Goal: Task Accomplishment & Management: Manage account settings

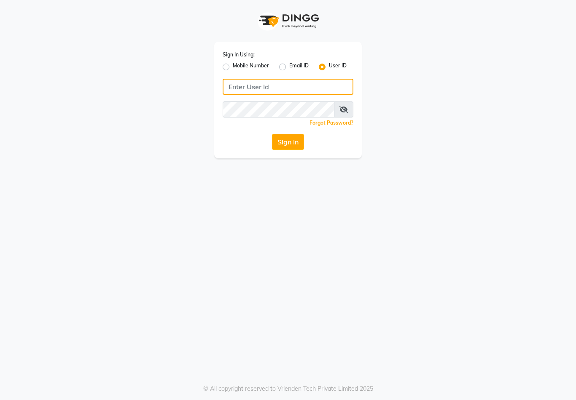
click at [283, 86] on input "Username" at bounding box center [287, 87] width 131 height 16
type input "marria123"
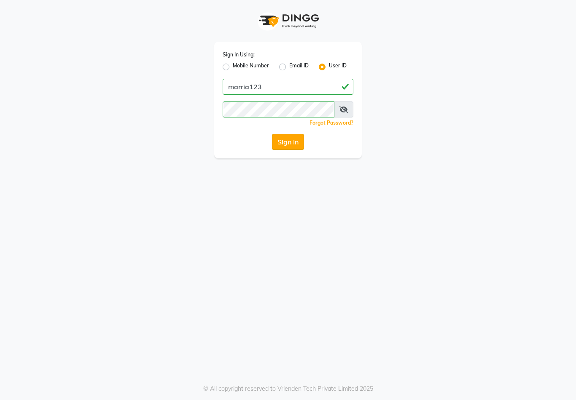
click at [288, 147] on button "Sign In" at bounding box center [288, 142] width 32 height 16
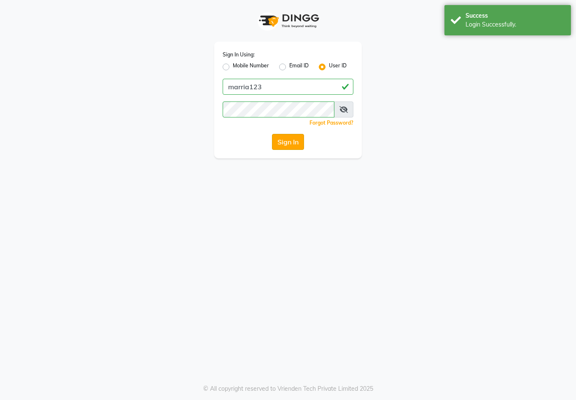
click at [289, 143] on button "Sign In" at bounding box center [288, 142] width 32 height 16
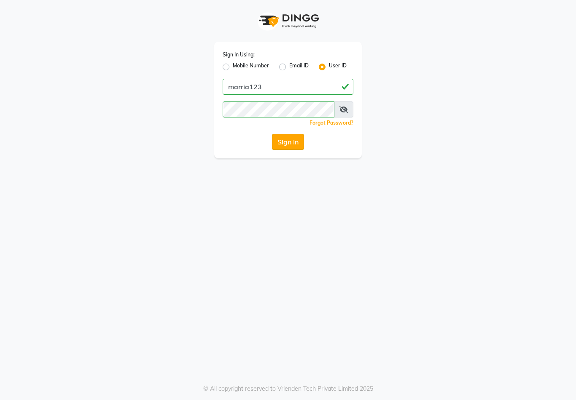
click at [280, 142] on button "Sign In" at bounding box center [288, 142] width 32 height 16
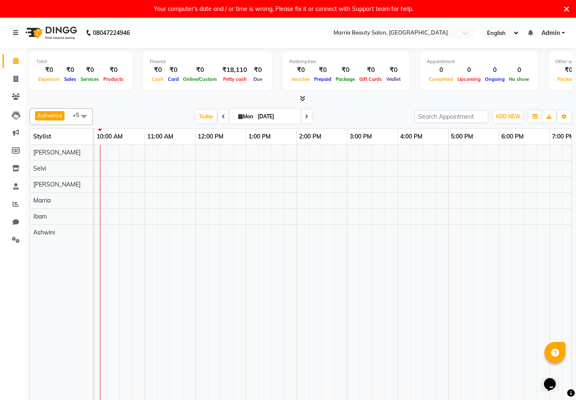
click at [566, 9] on icon at bounding box center [565, 9] width 5 height 8
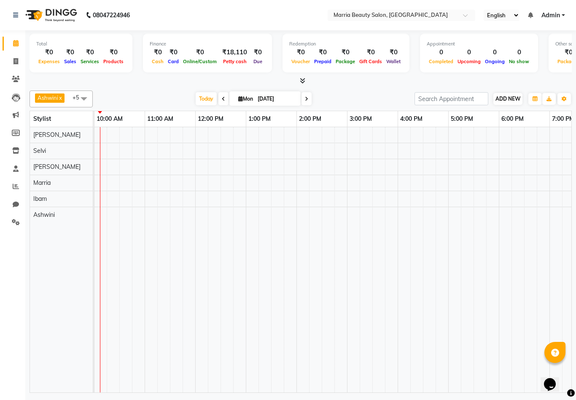
click at [513, 100] on span "ADD NEW" at bounding box center [507, 99] width 25 height 6
click at [533, 139] on link "Add Expense" at bounding box center [556, 136] width 67 height 11
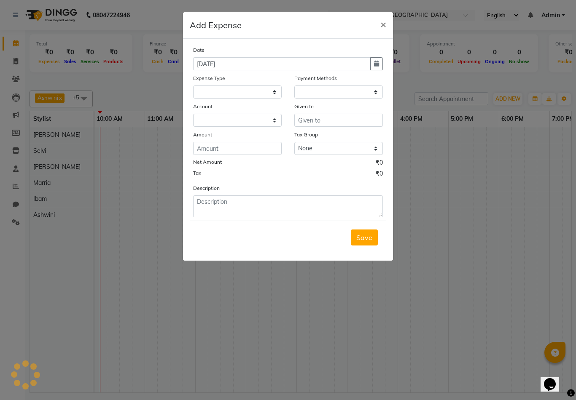
select select "1"
select select "7465"
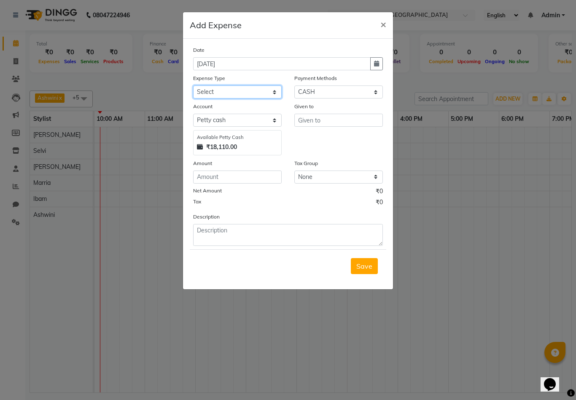
click at [223, 97] on select "Select Advance Salary food Incentive milk Miscellaneous Other Pantry Product Re…" at bounding box center [237, 92] width 88 height 13
select select "24013"
click at [311, 125] on input "text" at bounding box center [338, 120] width 88 height 13
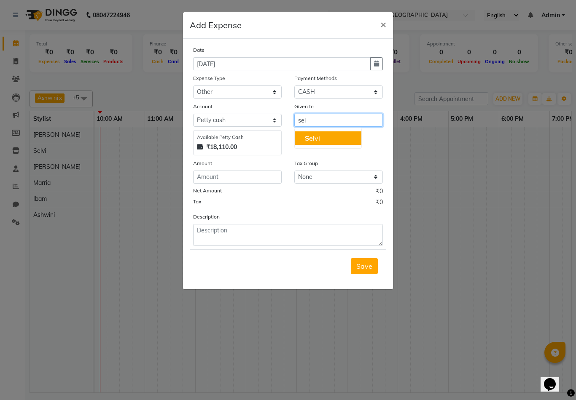
click at [316, 141] on ngb-highlight "Sel vi" at bounding box center [312, 138] width 15 height 8
type input "Selvi"
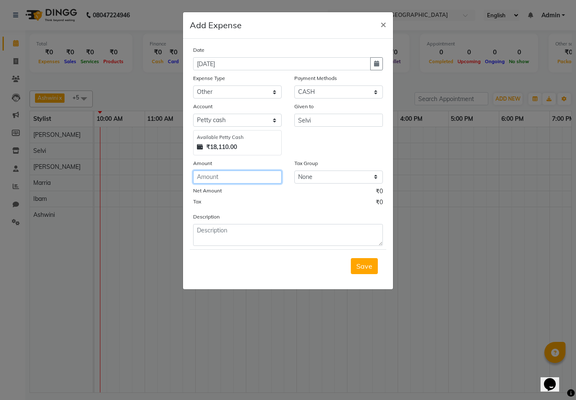
click at [254, 172] on input "number" at bounding box center [237, 177] width 88 height 13
type input "500"
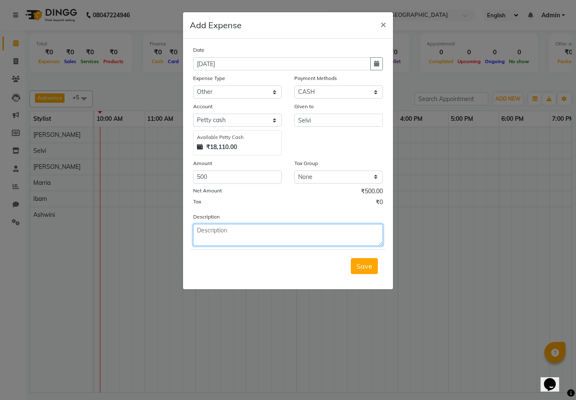
click at [252, 230] on textarea at bounding box center [288, 235] width 190 height 22
type textarea "birthday"
click at [362, 268] on span "Save" at bounding box center [364, 266] width 16 height 8
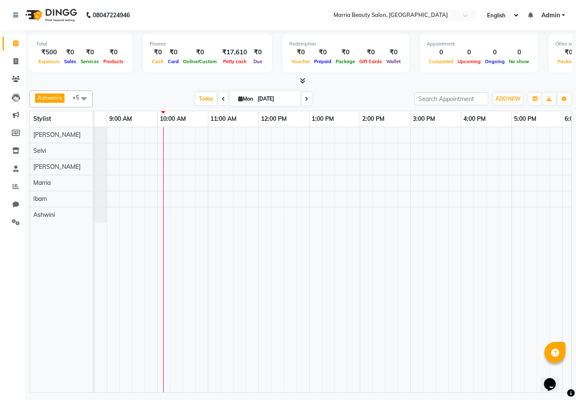
scroll to position [0, 38]
click at [16, 187] on icon at bounding box center [16, 186] width 6 height 6
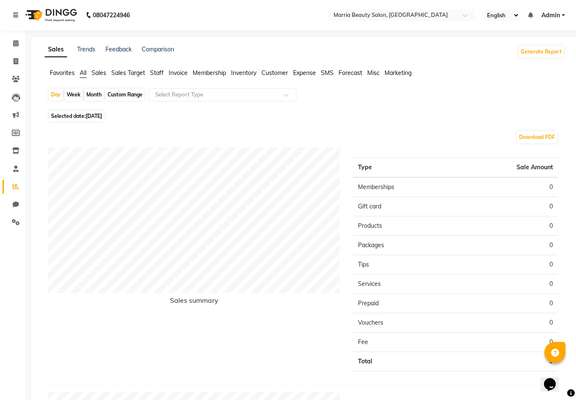
click at [132, 97] on div "Custom Range" at bounding box center [124, 95] width 39 height 12
select select "9"
select select "2025"
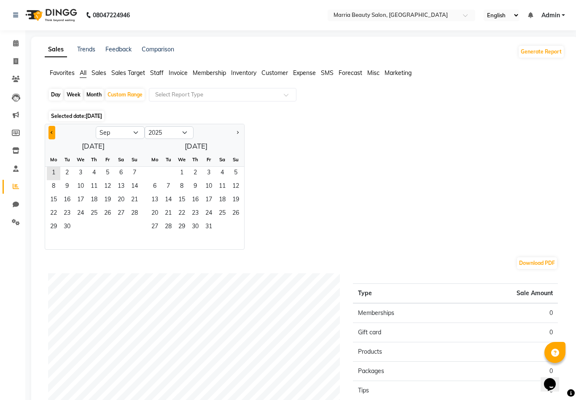
click at [51, 134] on span "Previous month" at bounding box center [52, 132] width 3 height 3
select select "8"
click at [104, 177] on span "1" at bounding box center [107, 173] width 13 height 13
click at [131, 231] on span "31" at bounding box center [134, 227] width 13 height 13
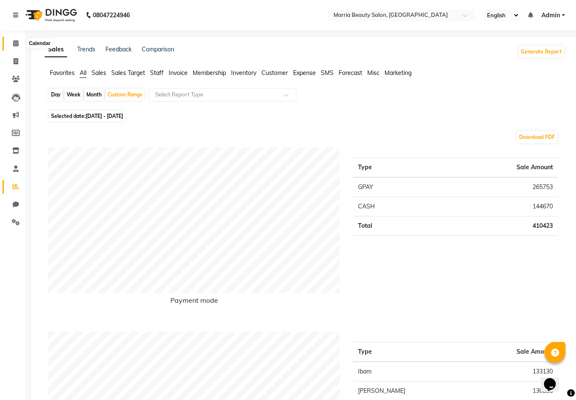
click at [12, 45] on span at bounding box center [15, 44] width 15 height 10
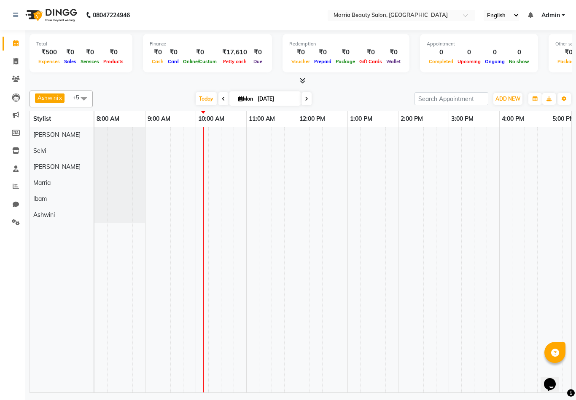
click at [304, 81] on icon at bounding box center [302, 81] width 5 height 6
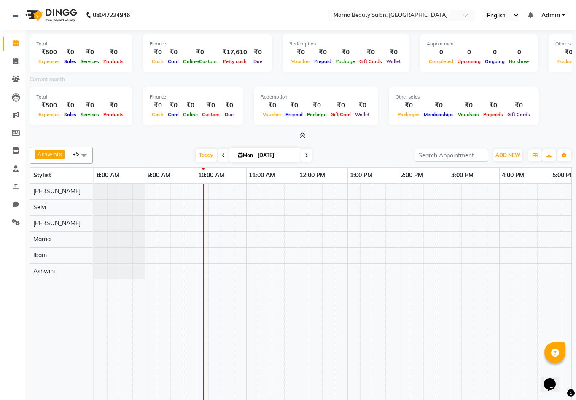
click at [302, 134] on icon at bounding box center [302, 135] width 5 height 6
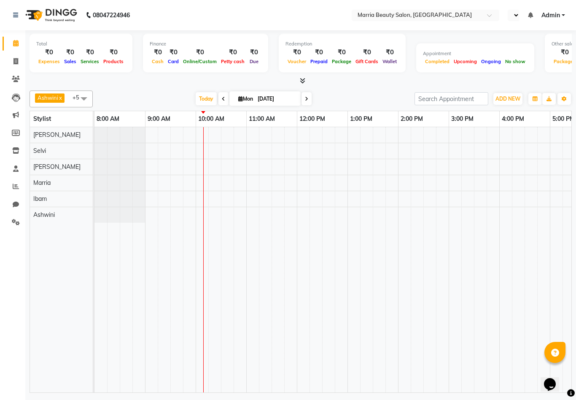
select select "en"
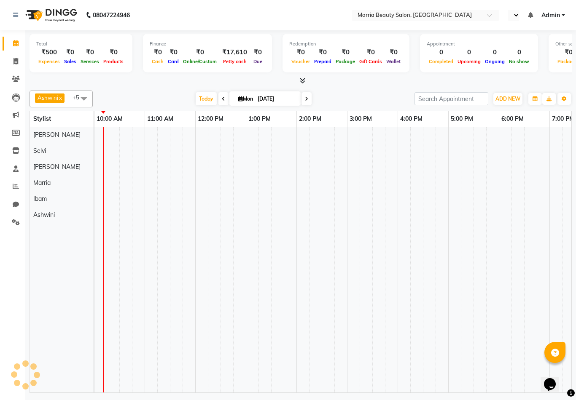
select select "en"
click at [231, 54] on div "₹17,610" at bounding box center [235, 53] width 32 height 10
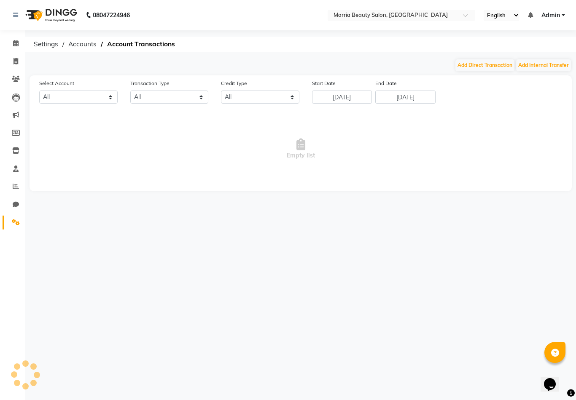
select select "7465"
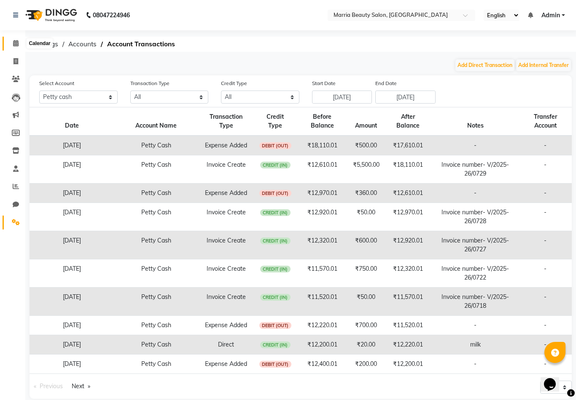
click at [13, 43] on icon at bounding box center [15, 43] width 5 height 6
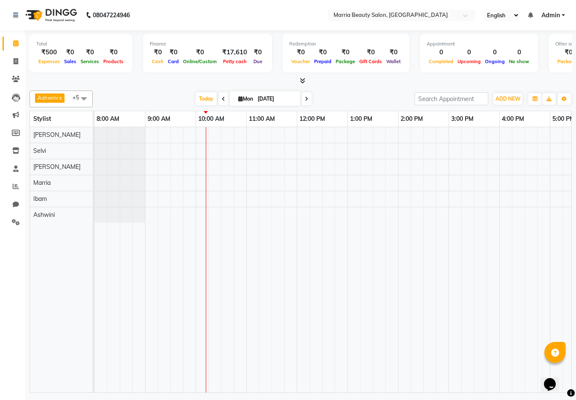
click at [304, 79] on icon at bounding box center [302, 81] width 5 height 6
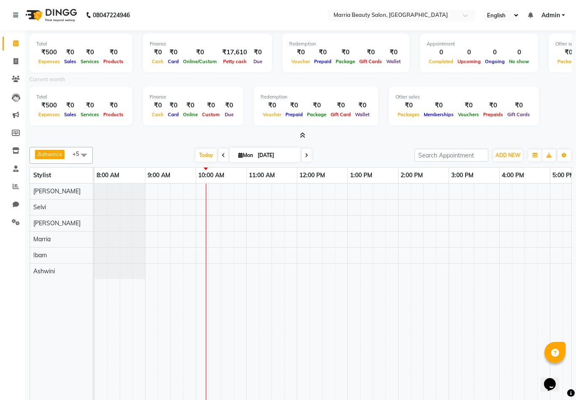
click at [300, 136] on icon at bounding box center [302, 135] width 5 height 6
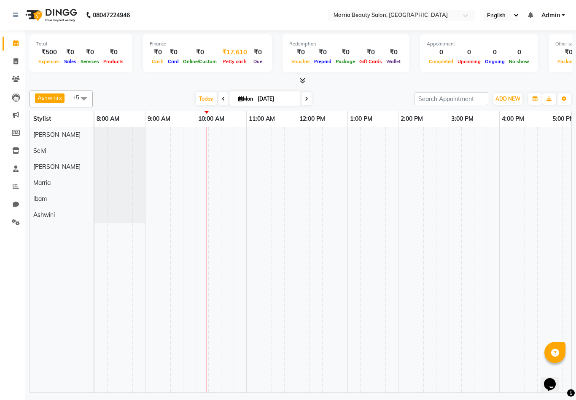
click at [230, 51] on div "₹17,610" at bounding box center [235, 53] width 32 height 10
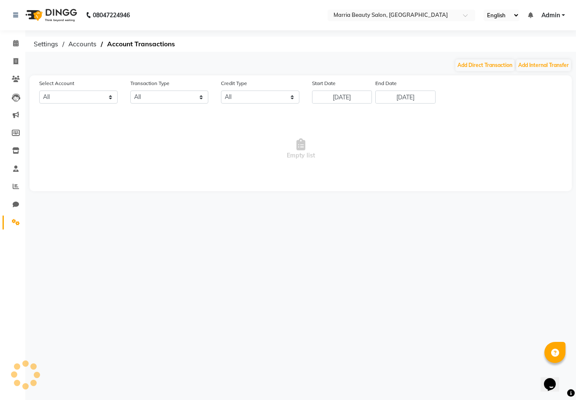
select select "7465"
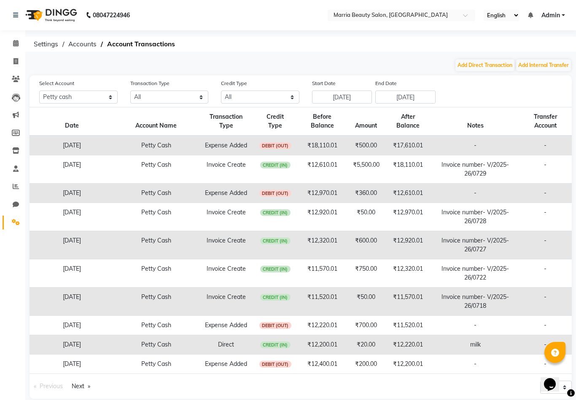
scroll to position [11, 0]
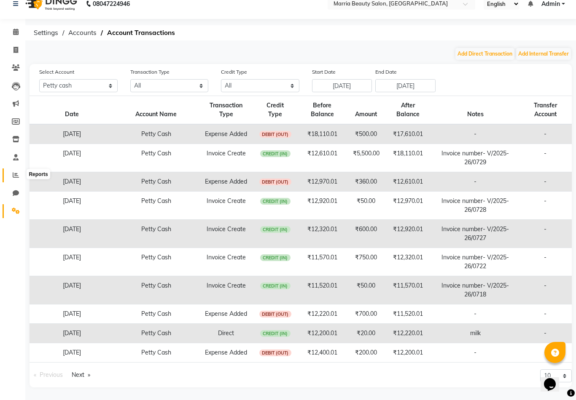
click at [16, 174] on icon at bounding box center [16, 175] width 6 height 6
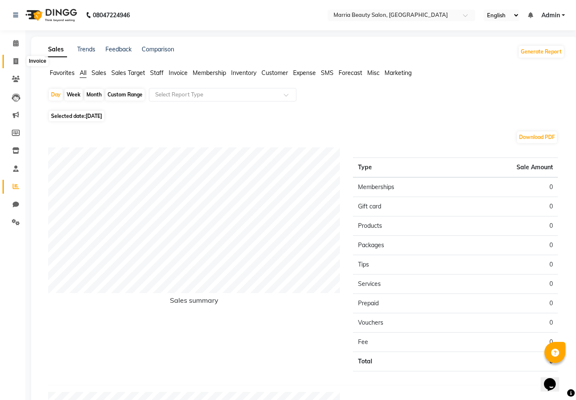
click at [15, 62] on icon at bounding box center [15, 61] width 5 height 6
select select "service"
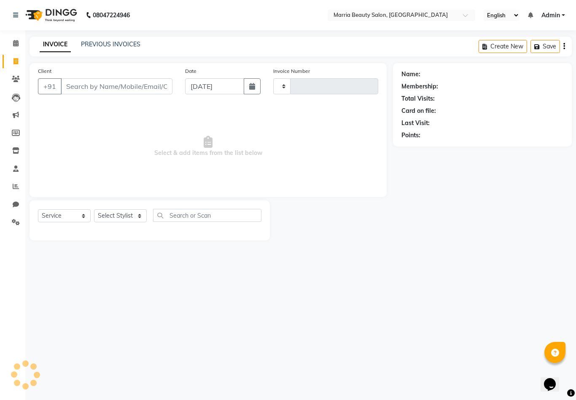
type input "0731"
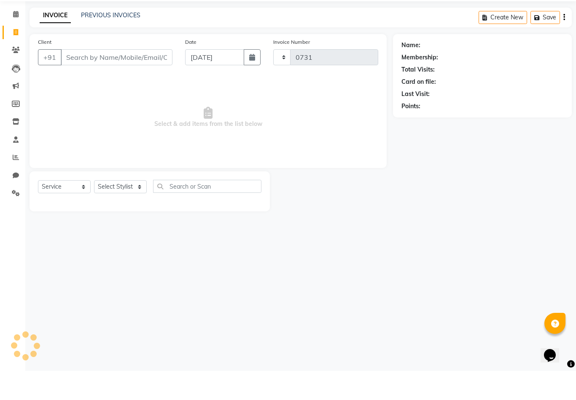
select select "8343"
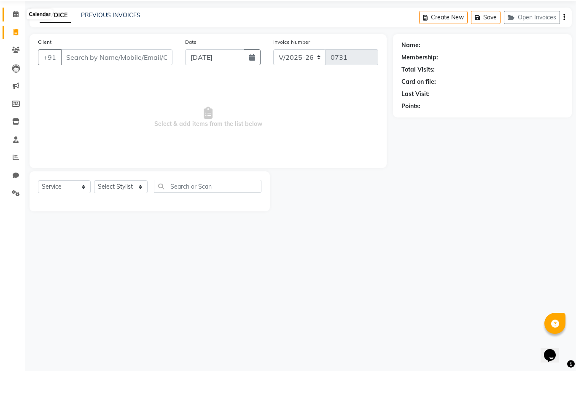
click at [15, 40] on icon at bounding box center [15, 43] width 5 height 6
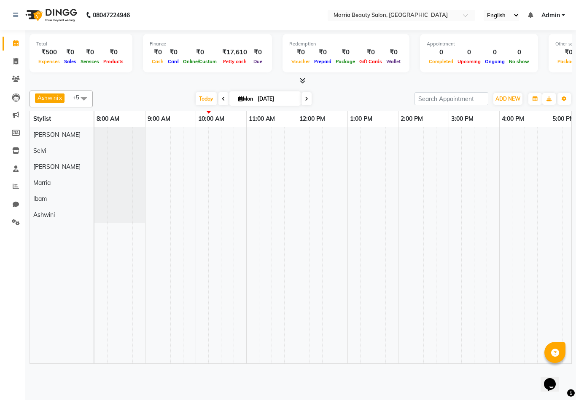
click at [303, 80] on icon at bounding box center [302, 81] width 5 height 6
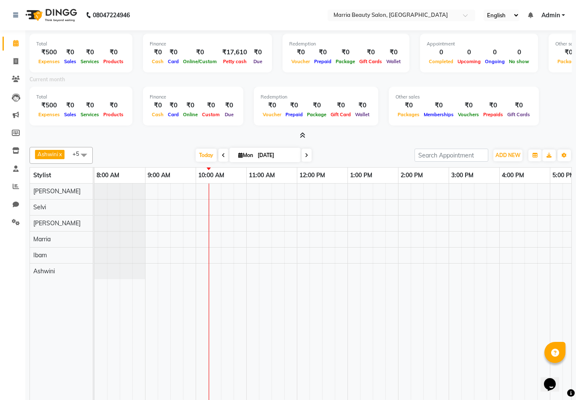
click at [303, 134] on icon at bounding box center [302, 135] width 5 height 6
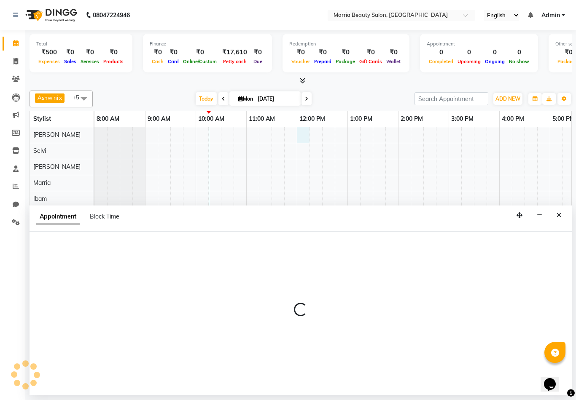
select select "85629"
select select "720"
select select "tentative"
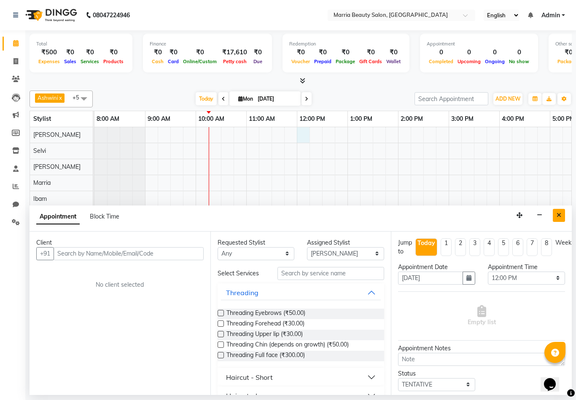
click at [557, 214] on icon "Close" at bounding box center [558, 215] width 5 height 6
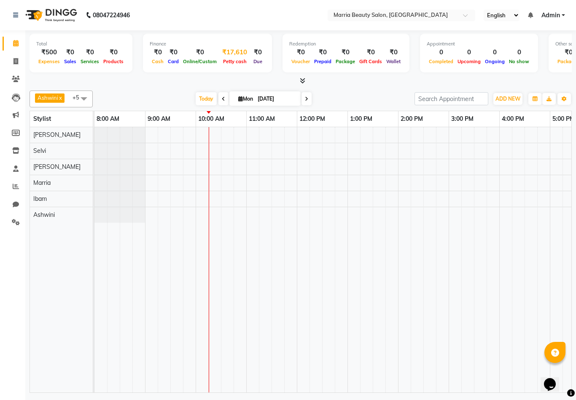
click at [229, 51] on div "₹17,610" at bounding box center [235, 53] width 32 height 10
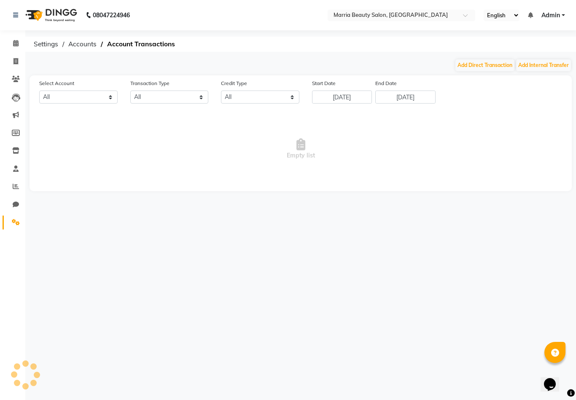
select select "7465"
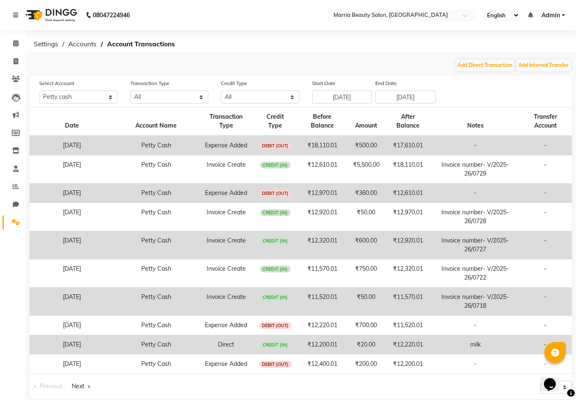
scroll to position [11, 0]
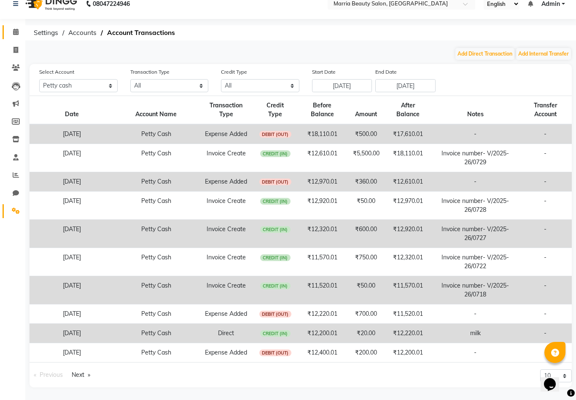
click at [11, 34] on html "08047224946 Select Location × Marria Beauty Salon, Nanjundapuram Road English E…" at bounding box center [288, 189] width 576 height 400
click at [11, 34] on span at bounding box center [15, 32] width 15 height 10
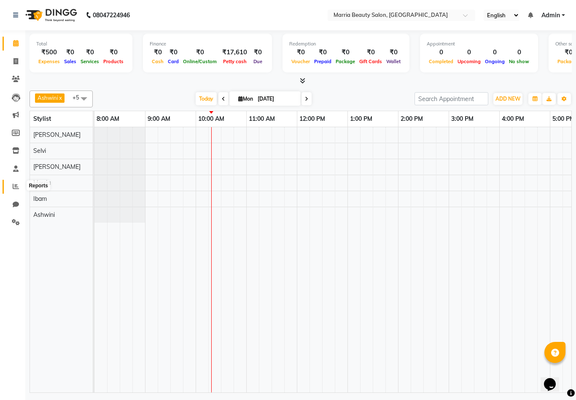
click at [21, 182] on span at bounding box center [15, 187] width 15 height 10
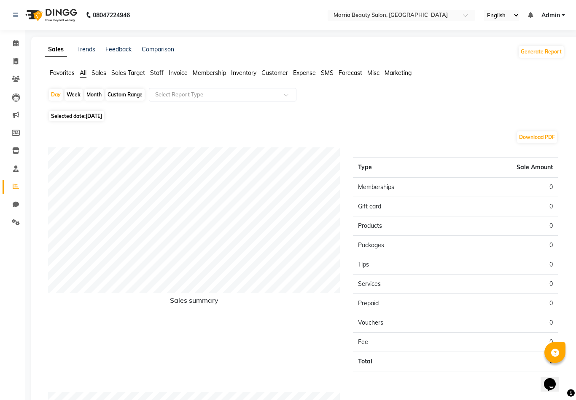
click at [126, 98] on div "Custom Range" at bounding box center [124, 95] width 39 height 12
select select "9"
select select "2025"
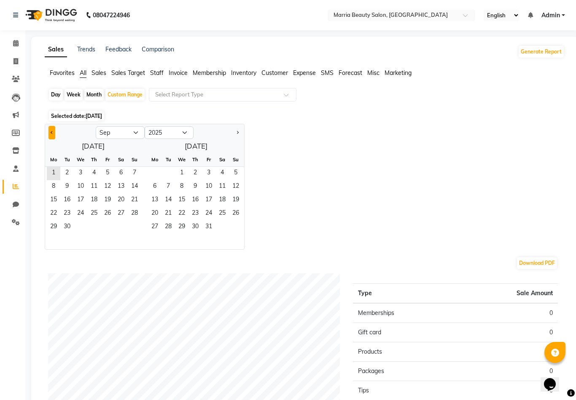
click at [55, 133] on button "Previous month" at bounding box center [51, 132] width 7 height 13
select select "8"
click at [106, 167] on span "1" at bounding box center [107, 173] width 13 height 13
click at [132, 226] on span "31" at bounding box center [134, 227] width 13 height 13
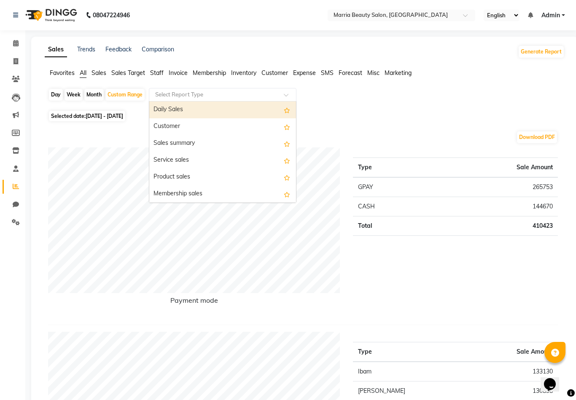
click at [231, 90] on div "Select Report Type" at bounding box center [222, 94] width 147 height 13
click at [303, 75] on span "Expense" at bounding box center [304, 73] width 23 height 8
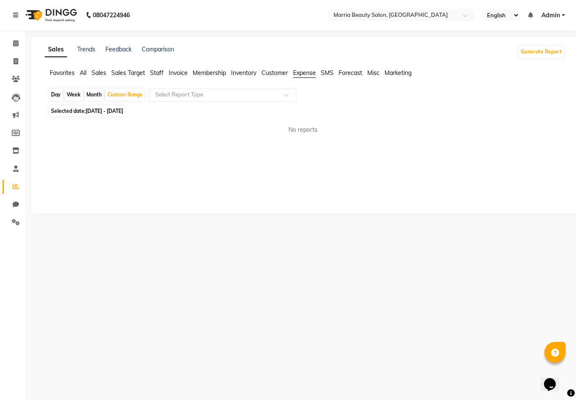
click at [94, 111] on span "01-08-2025 - 31-08-2025" at bounding box center [105, 111] width 38 height 6
select select "8"
select select "2025"
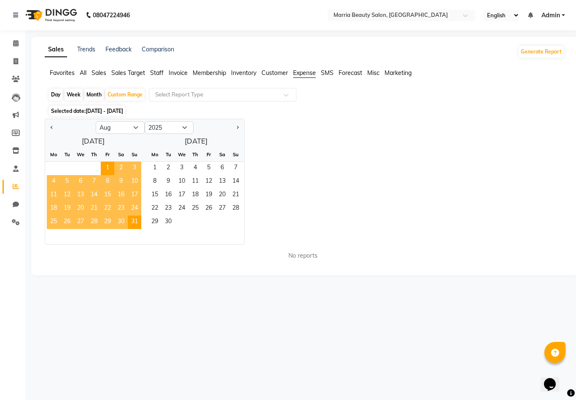
click at [198, 307] on div "08047224946 Select Location × Marria Beauty Salon, Nanjundapuram Road English E…" at bounding box center [288, 200] width 576 height 400
click at [196, 90] on div "Select Report Type" at bounding box center [222, 94] width 147 height 13
click at [184, 124] on div "Expense" at bounding box center [222, 126] width 147 height 17
select select "full_report"
select select "csv"
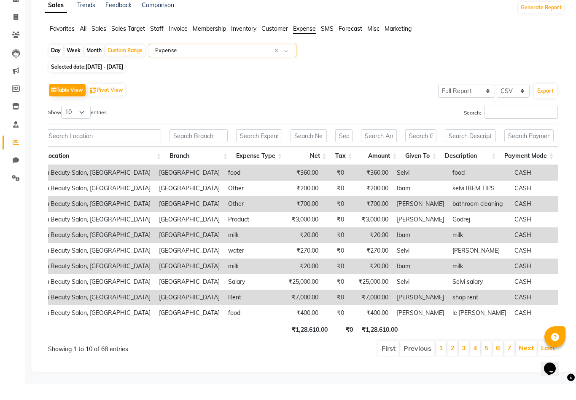
scroll to position [0, 49]
click at [192, 59] on div "Select Report Type × Expense ×" at bounding box center [222, 65] width 147 height 13
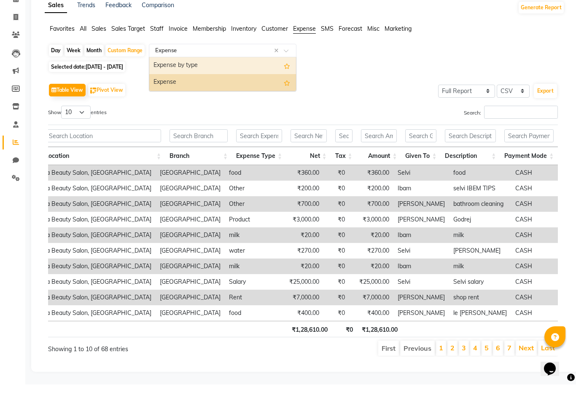
click at [185, 73] on div "Expense by type" at bounding box center [222, 81] width 147 height 17
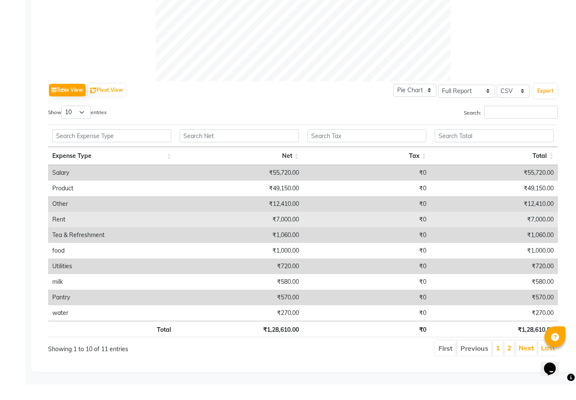
scroll to position [0, 0]
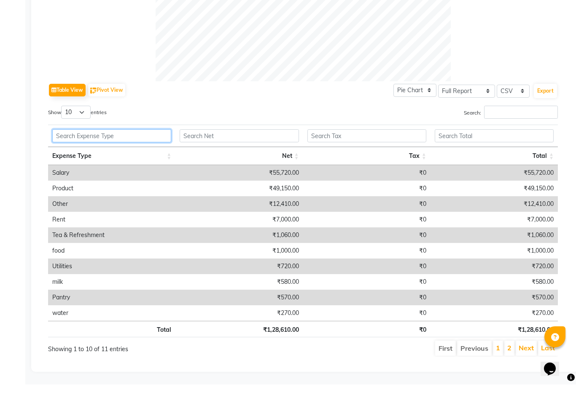
click at [110, 145] on input "text" at bounding box center [111, 151] width 119 height 13
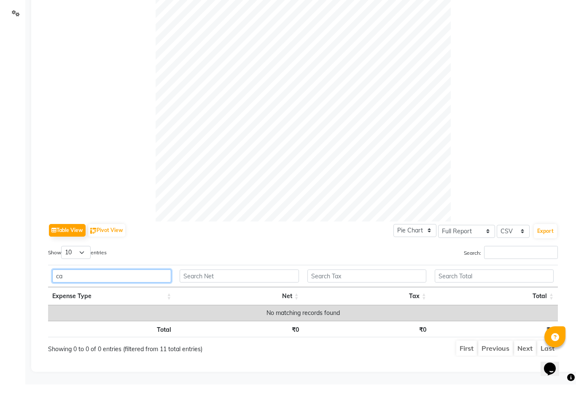
scroll to position [194, 0]
type input "c"
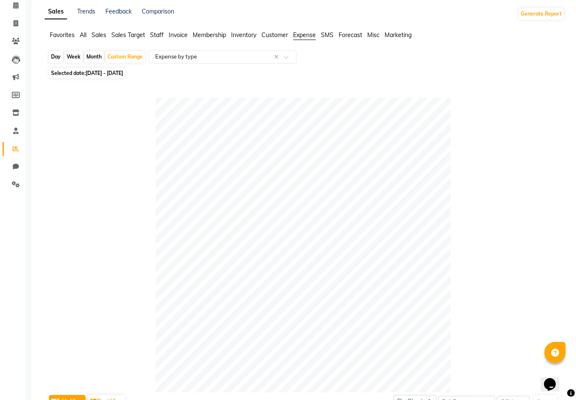
scroll to position [0, 0]
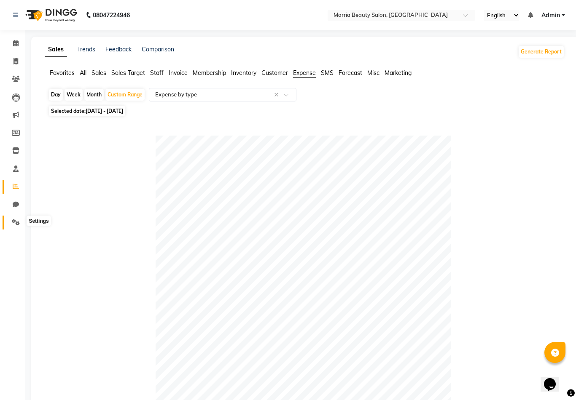
click at [13, 220] on icon at bounding box center [16, 222] width 8 height 6
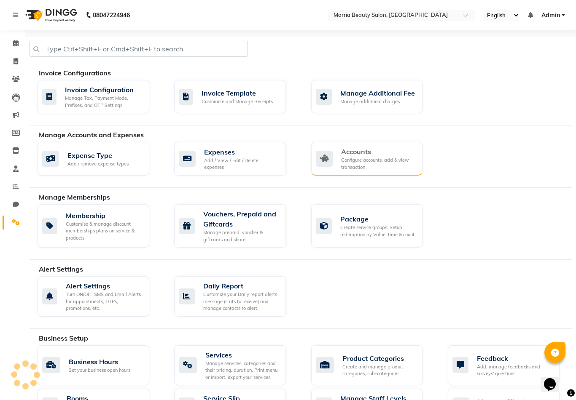
click at [383, 147] on div "Accounts" at bounding box center [378, 152] width 75 height 10
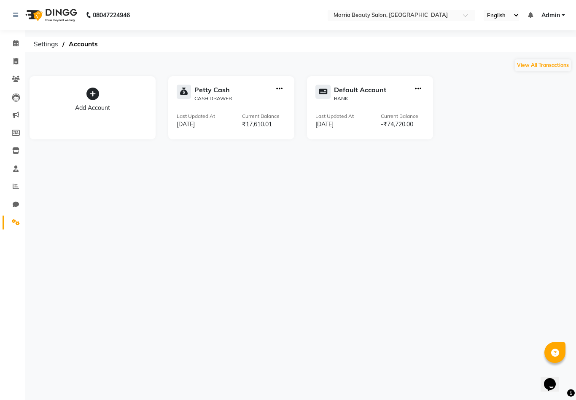
click at [276, 89] on icon "button" at bounding box center [279, 89] width 6 height 0
click at [273, 73] on div "View Transaction" at bounding box center [278, 71] width 45 height 9
select select "7465"
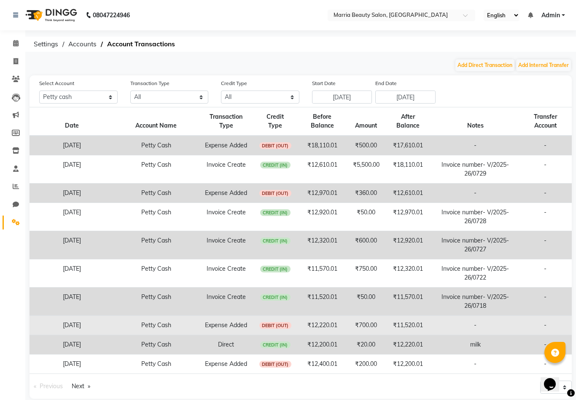
scroll to position [11, 0]
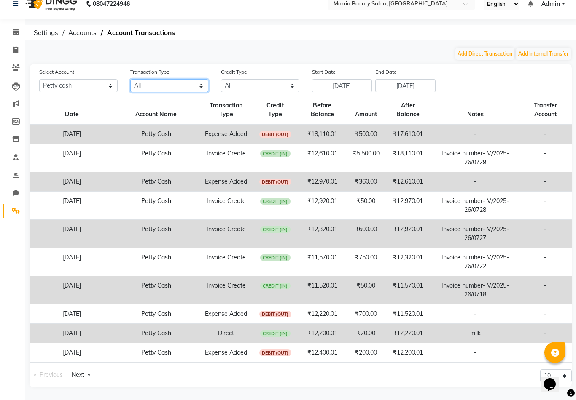
click at [145, 85] on select "All Direct Internal Transfer Expense Invoice Daily Register" at bounding box center [169, 85] width 78 height 13
select select "EXPENSE"
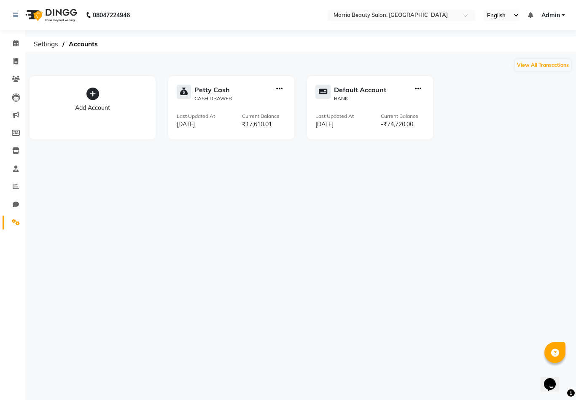
click at [416, 89] on icon "button" at bounding box center [418, 89] width 6 height 0
click at [396, 109] on div "Default Account BANK Last Updated At 28-08-2025 Current Balance -₹74,720.00" at bounding box center [370, 107] width 126 height 63
click at [416, 89] on icon "button" at bounding box center [418, 89] width 6 height 0
click at [416, 73] on div "View Transaction" at bounding box center [416, 71] width 45 height 9
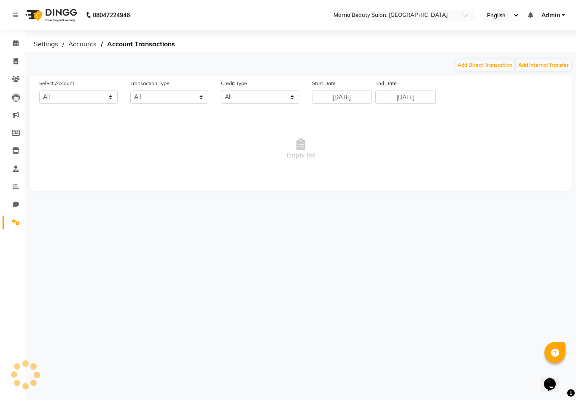
select select "7466"
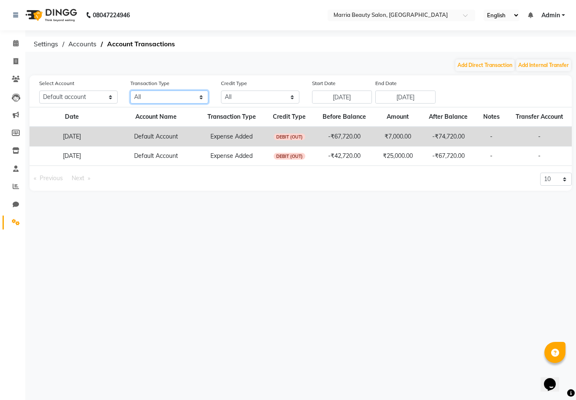
click at [177, 96] on select "All Direct Internal Transfer Expense Invoice Daily Register" at bounding box center [169, 97] width 78 height 13
select select "DIRECT"
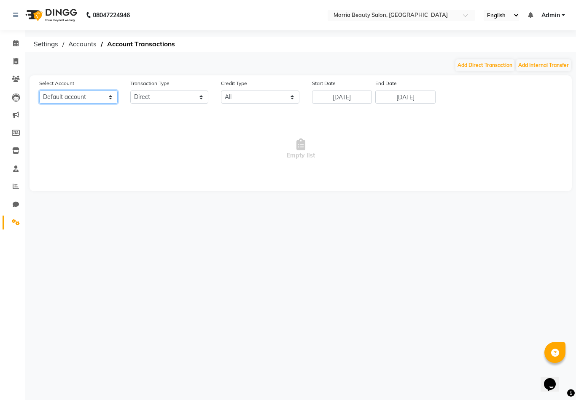
click at [91, 102] on select "All Petty cash Default account" at bounding box center [78, 97] width 78 height 13
select select "7465"
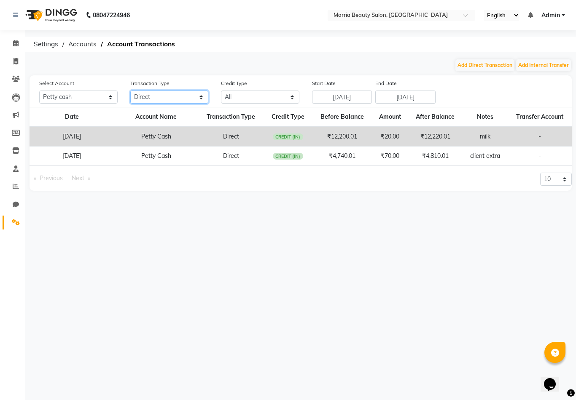
click at [188, 96] on select "All Direct Internal Transfer Expense Invoice Daily Register" at bounding box center [169, 97] width 78 height 13
select select
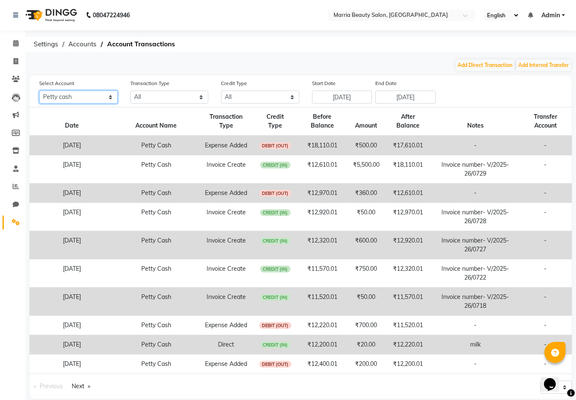
click at [73, 97] on select "All Petty cash Default account" at bounding box center [78, 97] width 78 height 13
select select "7466"
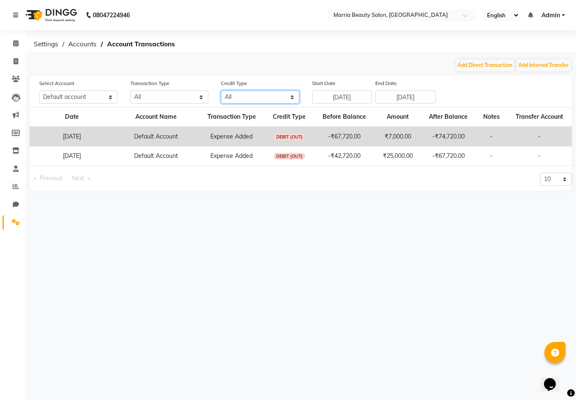
click at [238, 99] on select "All Credit (IN) Debit (OUT)" at bounding box center [260, 97] width 78 height 13
select select "DEBIT"
click at [330, 91] on input "25-08-2025" at bounding box center [342, 97] width 60 height 13
select select "8"
select select "2025"
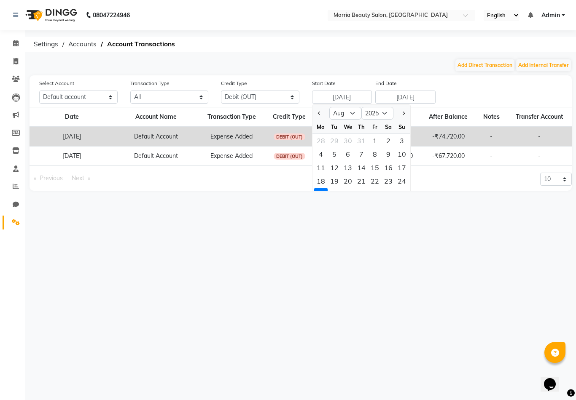
scroll to position [11, 0]
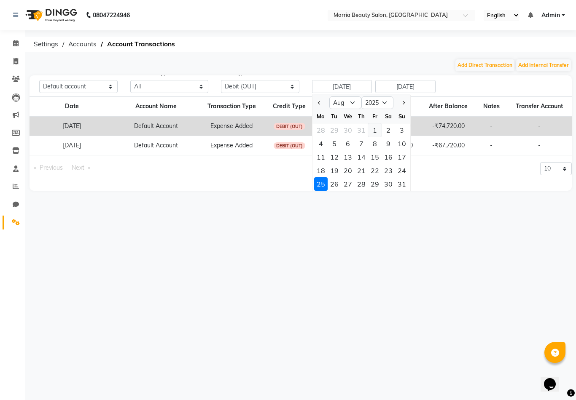
click at [369, 132] on div "1" at bounding box center [374, 129] width 13 height 13
type input "01-08-2025"
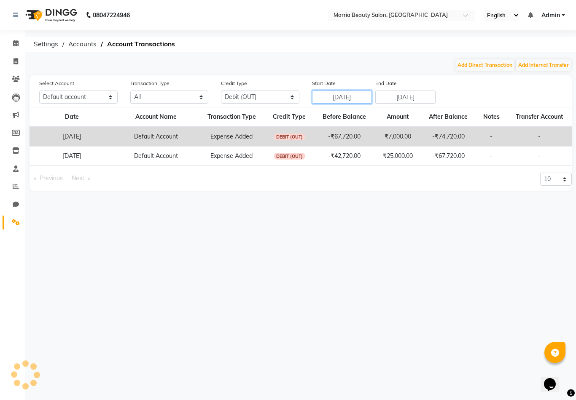
scroll to position [0, 0]
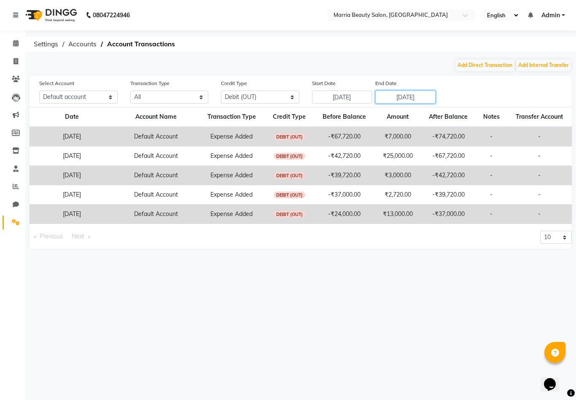
click at [392, 97] on input "[DATE]" at bounding box center [405, 97] width 60 height 13
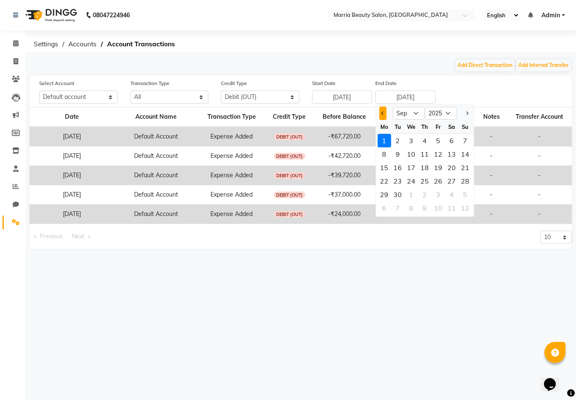
click at [381, 113] on button "Previous month" at bounding box center [382, 113] width 7 height 13
select select "8"
click at [459, 194] on div "31" at bounding box center [464, 194] width 13 height 13
type input "31-08-2025"
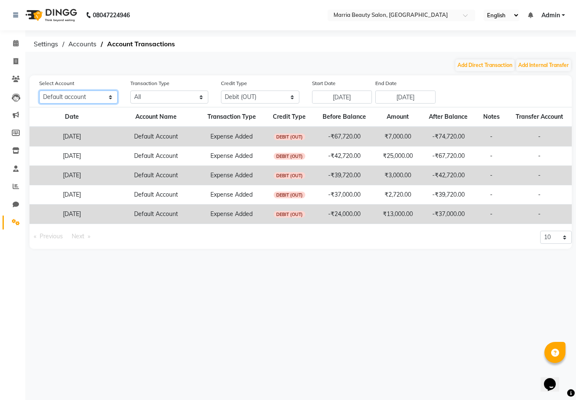
click at [53, 96] on select "All Petty cash Default account" at bounding box center [78, 97] width 78 height 13
select select
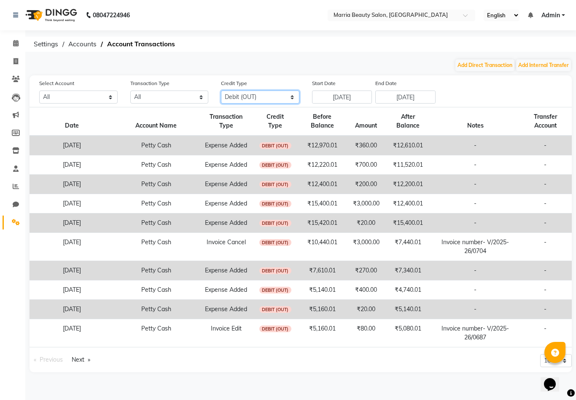
click at [259, 94] on select "All Credit (IN) Debit (OUT)" at bounding box center [260, 97] width 78 height 13
click at [0, 0] on html "08047224946 Select Location × Marria Beauty Salon, Nanjundapuram Road English E…" at bounding box center [288, 200] width 576 height 400
click at [182, 93] on select "All Direct Internal Transfer Expense Invoice Daily Register" at bounding box center [169, 97] width 78 height 13
select select "DIRECT"
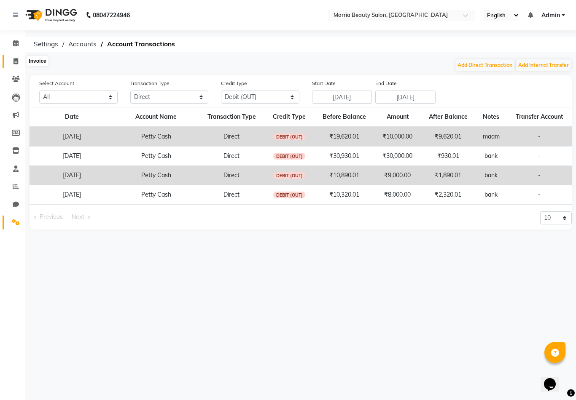
click at [16, 62] on icon at bounding box center [15, 61] width 5 height 6
select select "service"
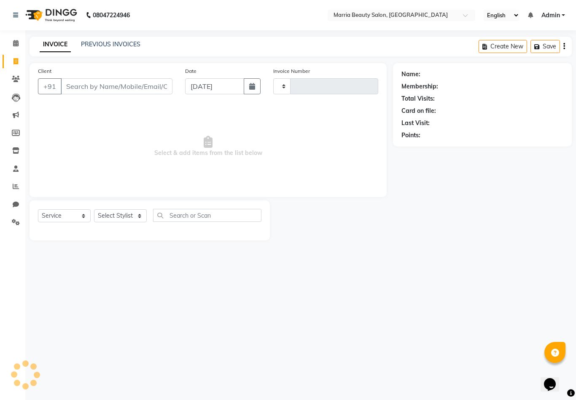
type input "0731"
select select "8343"
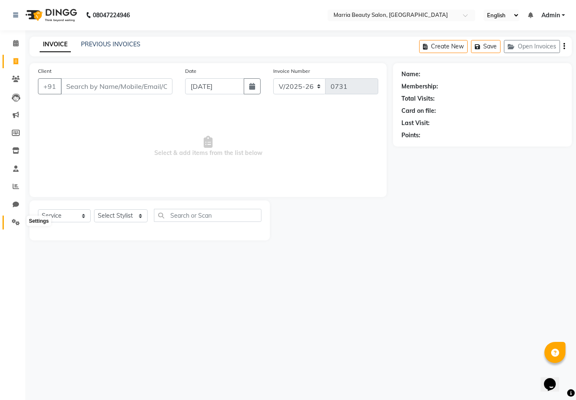
click at [15, 219] on icon at bounding box center [16, 222] width 8 height 6
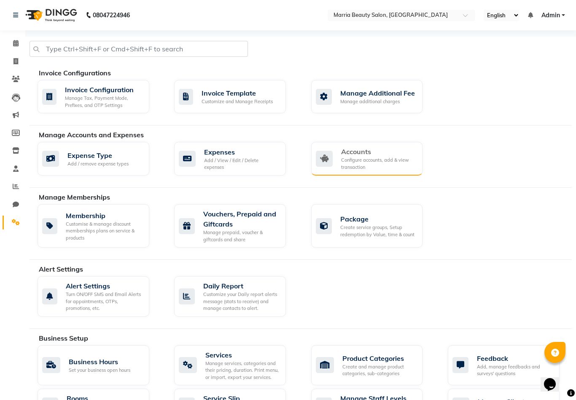
click at [362, 151] on div "Accounts" at bounding box center [378, 152] width 75 height 10
click at [249, 163] on div "Add / View / Edit / Delete expenses" at bounding box center [241, 164] width 75 height 14
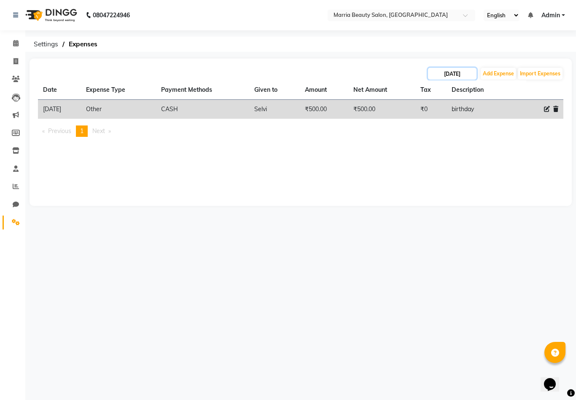
click at [439, 75] on input "[DATE]" at bounding box center [452, 74] width 48 height 12
select select "9"
select select "2025"
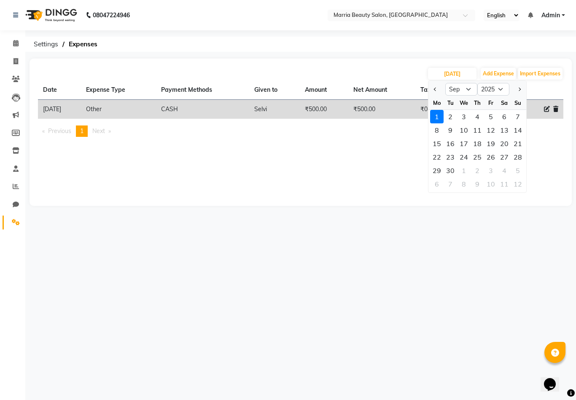
click at [251, 193] on div "01-09-2025 Jan Feb Mar Apr May Jun Jul Aug Sep Oct Nov Dec 2015 2016 2017 2018 …" at bounding box center [300, 132] width 542 height 147
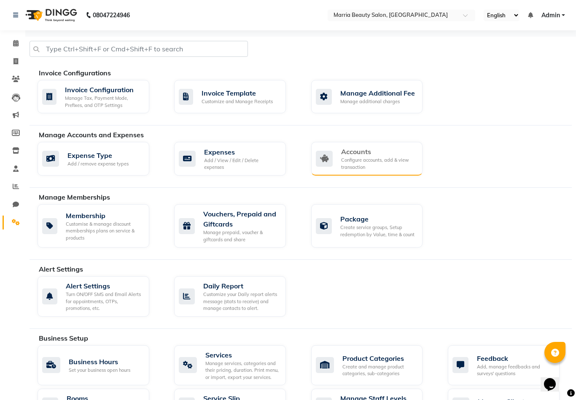
click at [370, 150] on div "Accounts" at bounding box center [378, 152] width 75 height 10
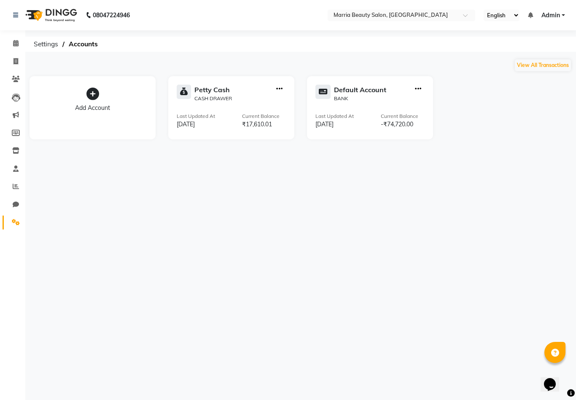
click at [415, 89] on icon "button" at bounding box center [418, 89] width 6 height 0
click at [402, 72] on div "View Transaction" at bounding box center [416, 71] width 45 height 9
select select "7466"
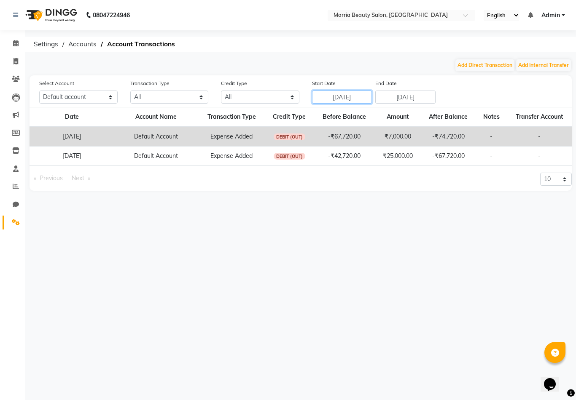
click at [346, 97] on input "25-08-2025" at bounding box center [342, 97] width 60 height 13
select select "8"
select select "2025"
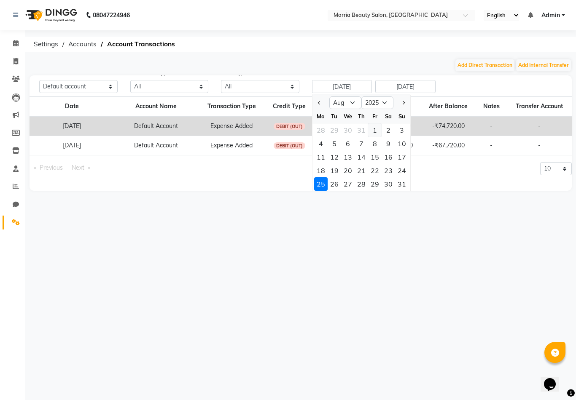
click at [378, 127] on div "1" at bounding box center [374, 129] width 13 height 13
type input "01-08-2025"
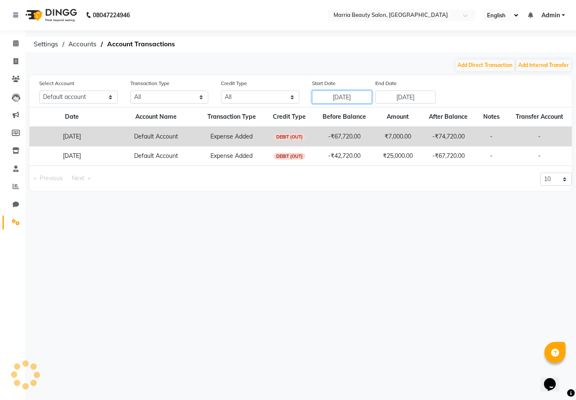
scroll to position [0, 0]
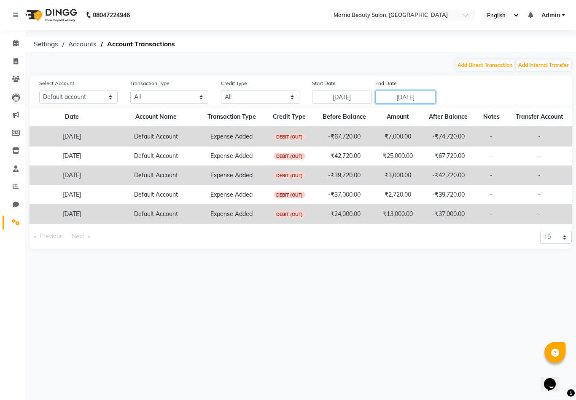
click at [389, 97] on input "[DATE]" at bounding box center [405, 97] width 60 height 13
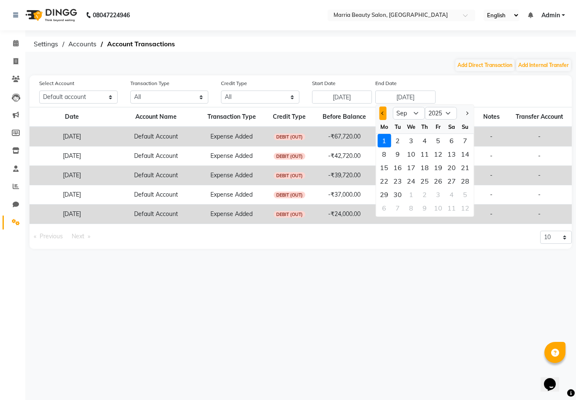
click at [383, 111] on button "Previous month" at bounding box center [382, 113] width 7 height 13
select select "8"
click at [461, 196] on div "31" at bounding box center [464, 194] width 13 height 13
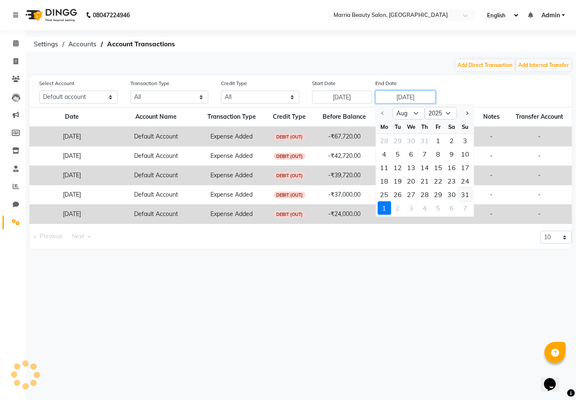
type input "31-08-2025"
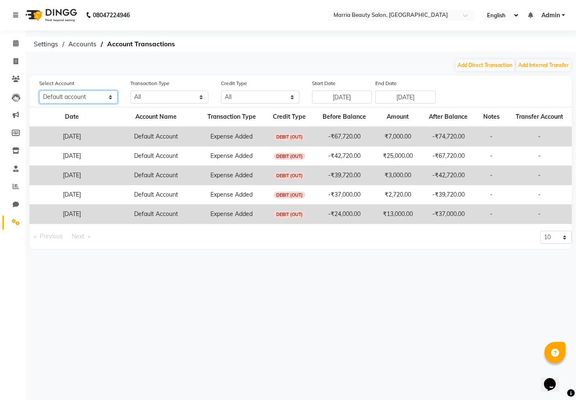
click at [100, 97] on select "All Petty cash Default account" at bounding box center [78, 97] width 78 height 13
select select "7465"
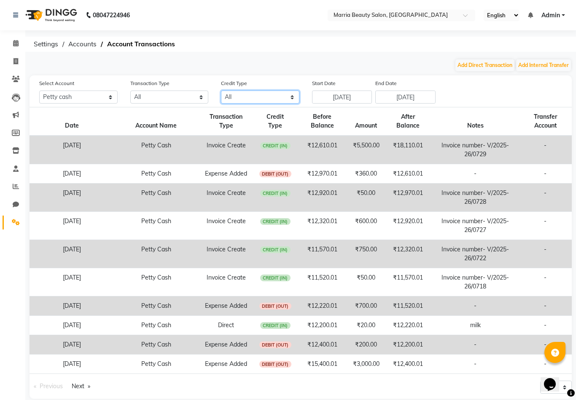
click at [252, 95] on select "All Credit (IN) Debit (OUT)" at bounding box center [260, 97] width 78 height 13
select select "DEBIT"
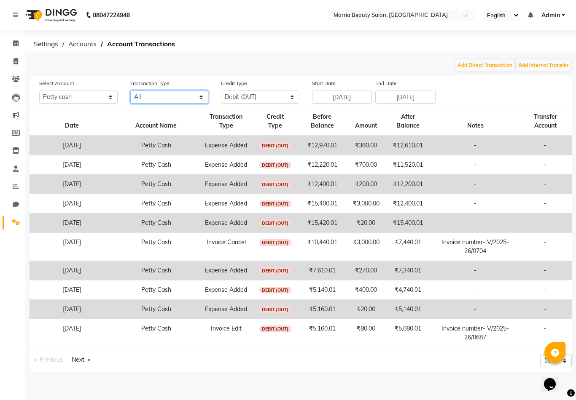
click at [150, 98] on select "All Direct Internal Transfer Expense Invoice Daily Register" at bounding box center [169, 97] width 78 height 13
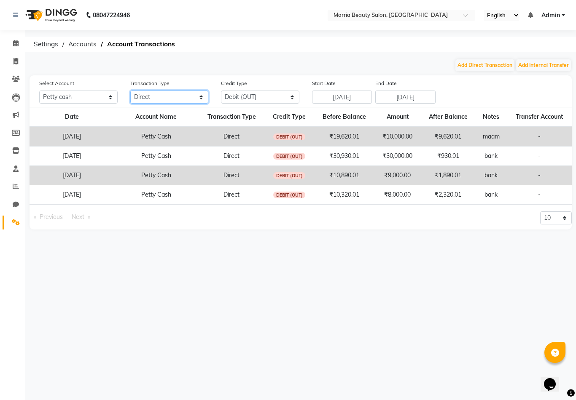
click at [169, 100] on select "All Direct Internal Transfer Expense Invoice Daily Register" at bounding box center [169, 97] width 78 height 13
select select "EXPENSE"
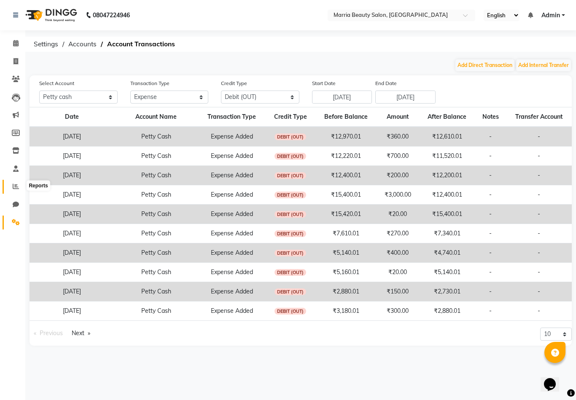
click at [12, 182] on span at bounding box center [15, 187] width 15 height 10
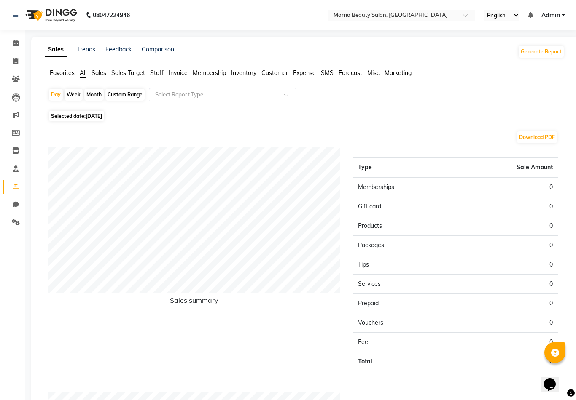
click at [115, 95] on div "Custom Range" at bounding box center [124, 95] width 39 height 12
select select "9"
select select "2025"
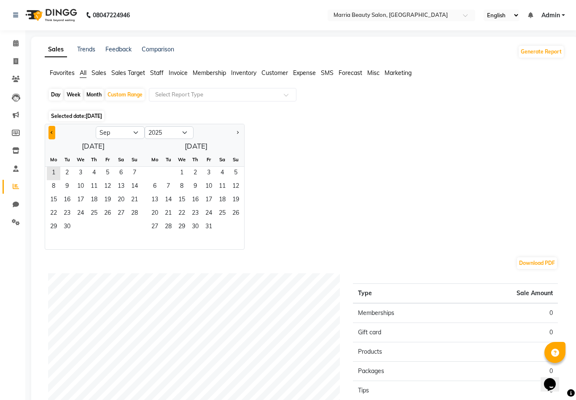
click at [52, 133] on span "Previous month" at bounding box center [52, 132] width 3 height 3
select select "8"
click at [106, 173] on span "1" at bounding box center [107, 173] width 13 height 13
click at [133, 228] on span "31" at bounding box center [134, 227] width 13 height 13
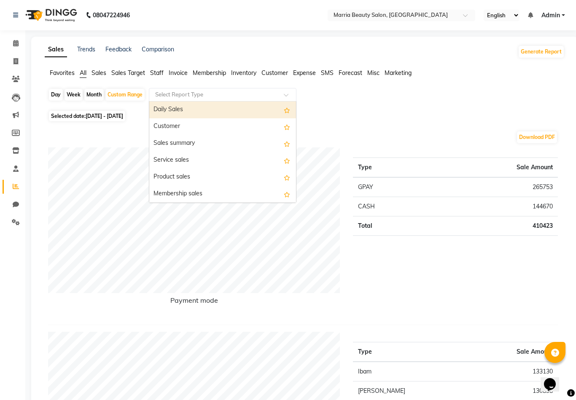
click at [170, 93] on input "text" at bounding box center [213, 95] width 121 height 8
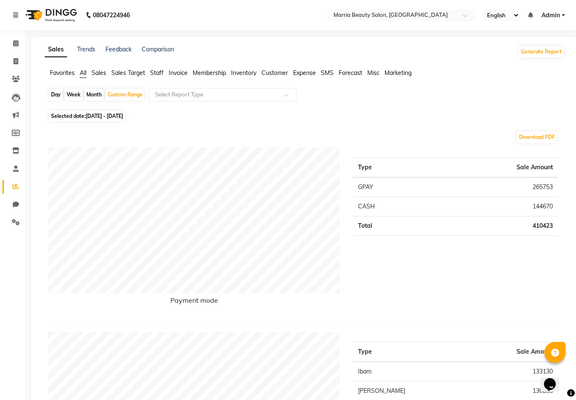
click at [306, 71] on span "Expense" at bounding box center [304, 73] width 23 height 8
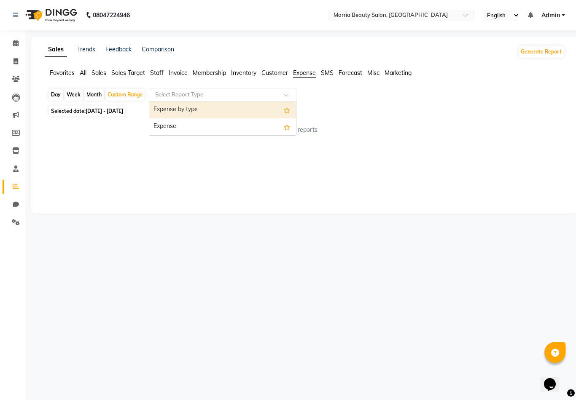
click at [236, 93] on input "text" at bounding box center [213, 95] width 121 height 8
click at [231, 105] on div "Expense by type" at bounding box center [222, 110] width 147 height 17
select select "full_report"
select select "csv"
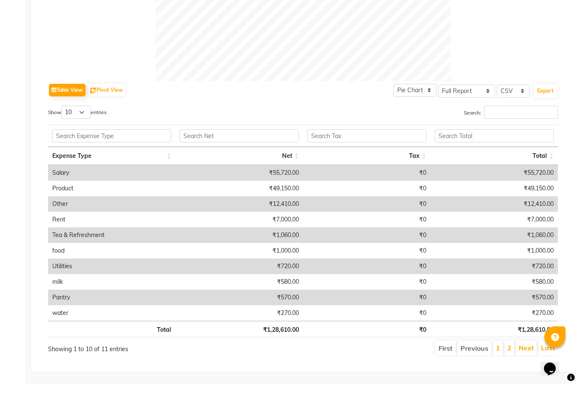
click at [249, 181] on td "₹55,720.00" at bounding box center [238, 189] width 127 height 16
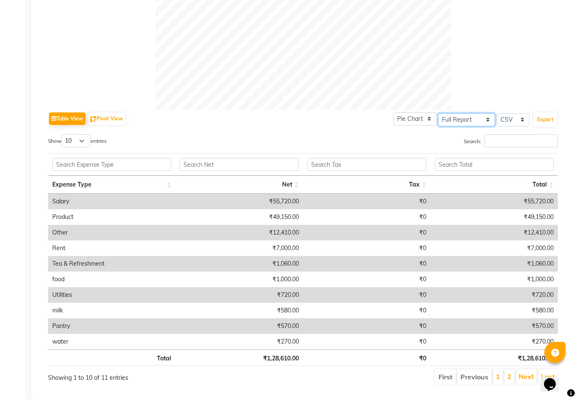
click at [469, 121] on select "Select Full Report Filtered Report" at bounding box center [466, 119] width 57 height 13
click at [417, 118] on select "Pie Chart Bar Chart" at bounding box center [414, 119] width 43 height 13
click at [516, 121] on select "Select CSV PDF" at bounding box center [512, 119] width 33 height 13
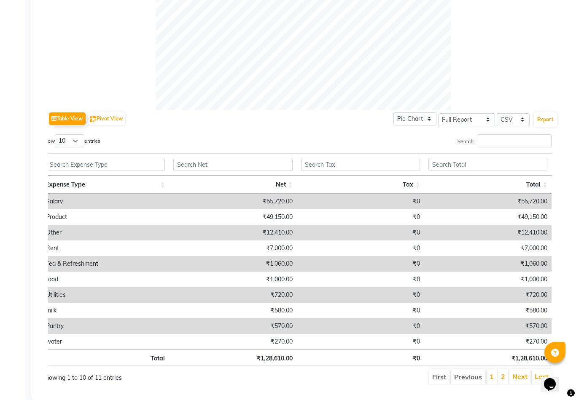
scroll to position [0, 6]
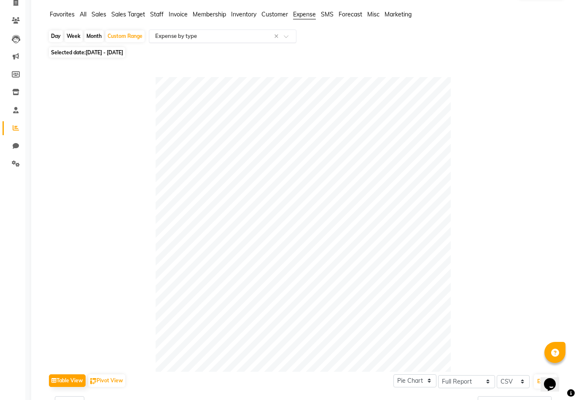
click at [192, 32] on div "Select Report Type × Expense by type ×" at bounding box center [222, 35] width 147 height 13
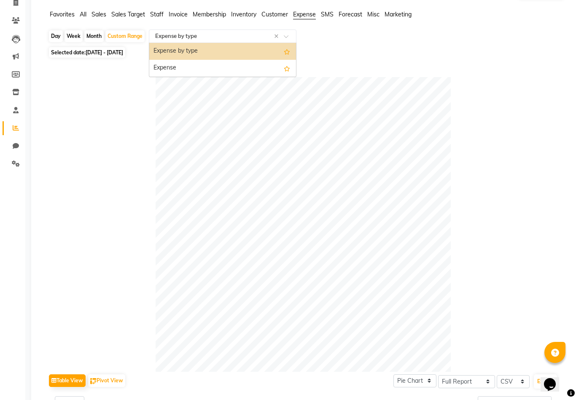
scroll to position [58, 0]
click at [189, 72] on div "Expense" at bounding box center [222, 68] width 147 height 17
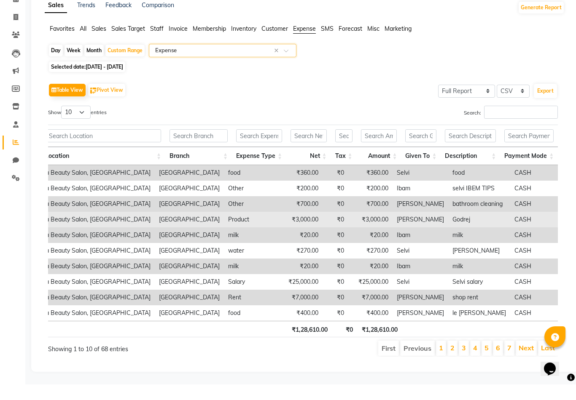
scroll to position [0, 49]
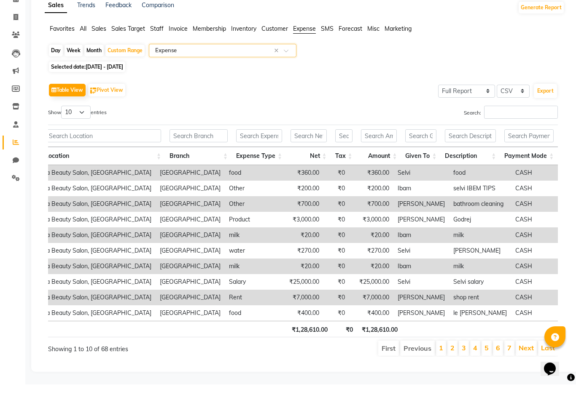
click at [546, 163] on th "Payment Mode" at bounding box center [529, 172] width 58 height 18
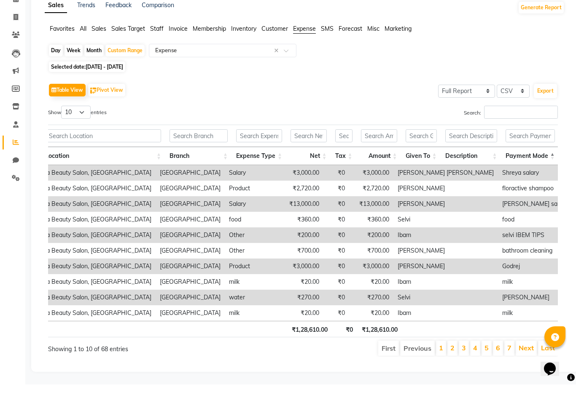
scroll to position [16, 0]
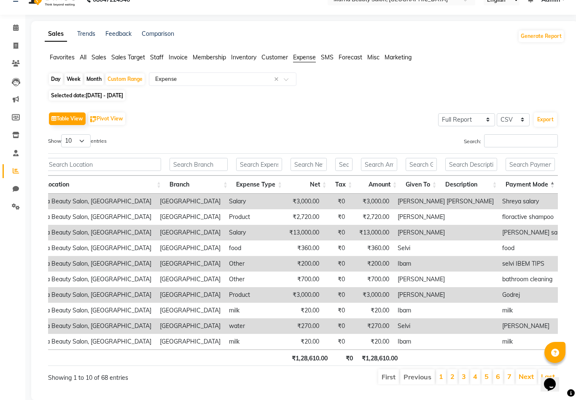
click at [536, 185] on html "08047224946 Select Location × Marria Beauty Salon, Nanjundapuram Road English E…" at bounding box center [288, 184] width 576 height 400
click at [537, 186] on th "Payment Mode" at bounding box center [530, 185] width 58 height 18
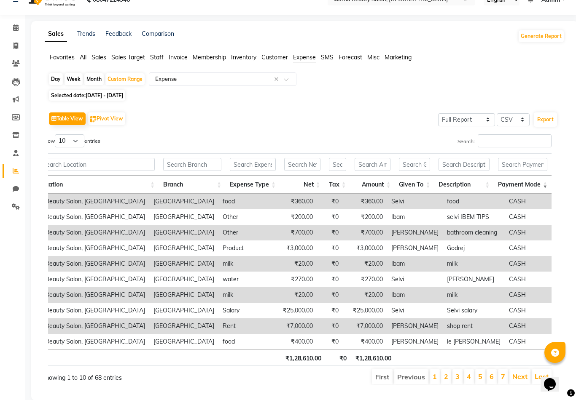
scroll to position [0, 6]
click at [525, 165] on input "text" at bounding box center [522, 164] width 49 height 13
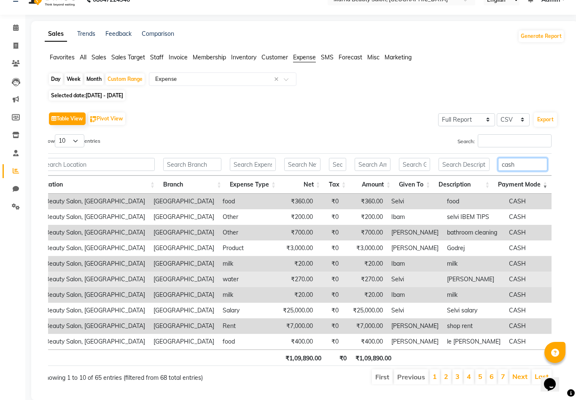
scroll to position [29, 0]
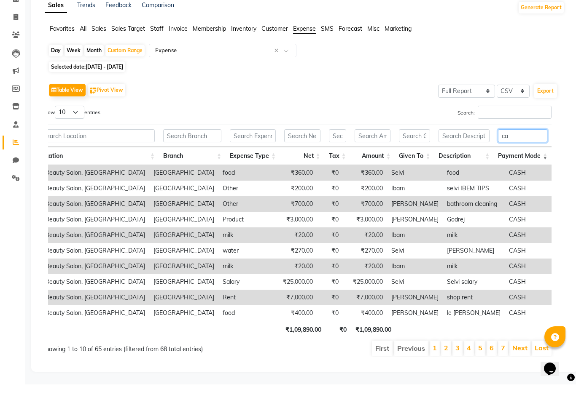
type input "c"
type input "cash"
click at [70, 121] on select "10 25 50 100" at bounding box center [69, 127] width 29 height 13
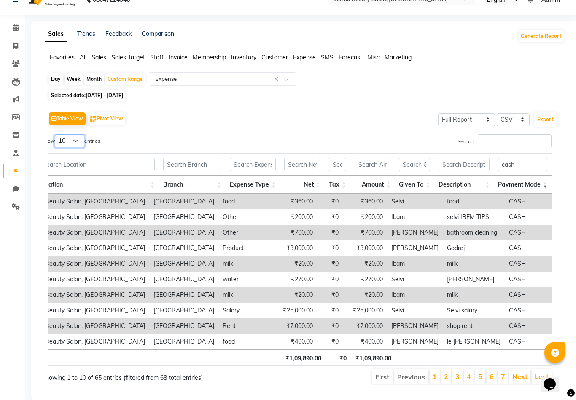
select select "100"
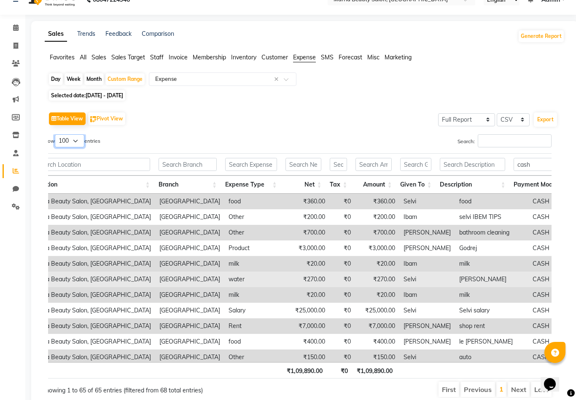
scroll to position [0, 0]
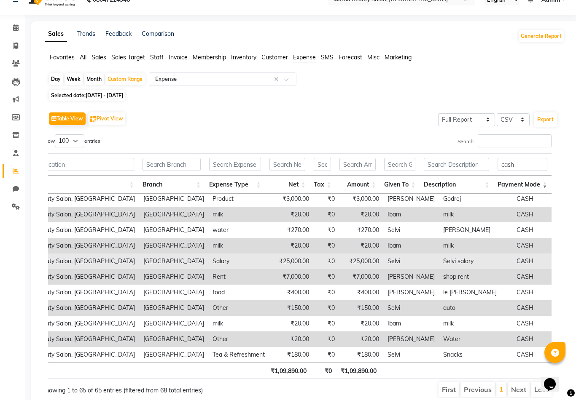
click at [371, 262] on td "₹25,000.00" at bounding box center [361, 262] width 44 height 16
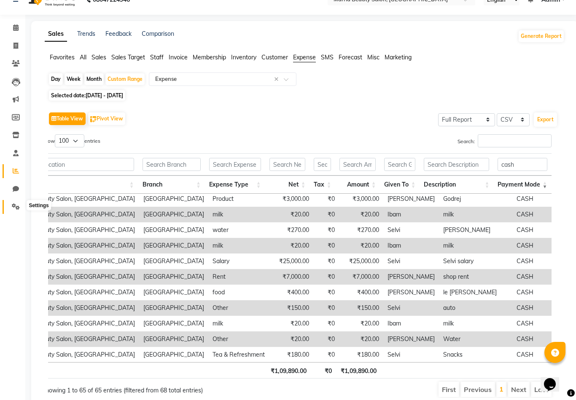
click at [15, 206] on icon at bounding box center [16, 207] width 8 height 6
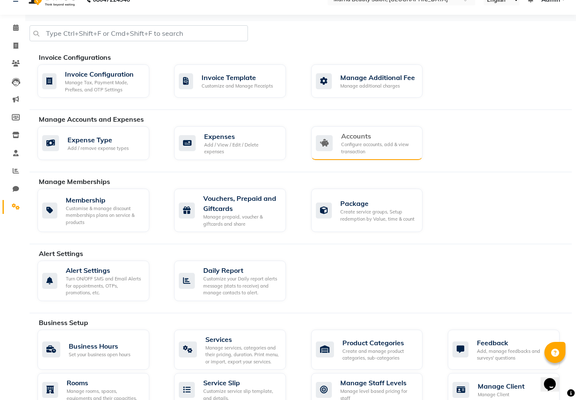
click at [367, 142] on div "Configure accounts, add & view transaction" at bounding box center [378, 148] width 75 height 14
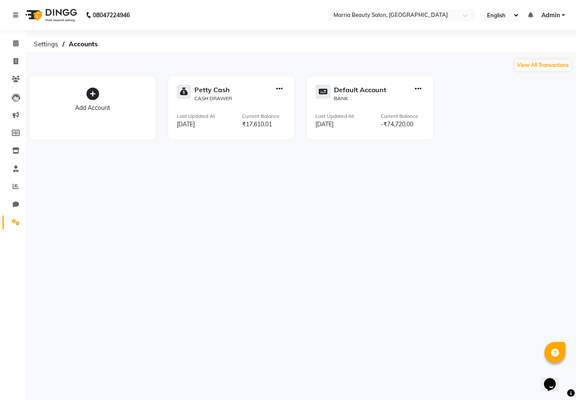
click at [279, 89] on icon "button" at bounding box center [279, 89] width 6 height 0
click at [270, 74] on div "View Transaction" at bounding box center [278, 71] width 45 height 9
select select "7465"
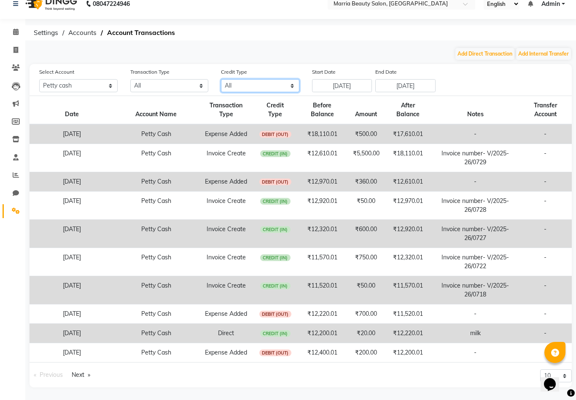
click at [249, 88] on select "All Credit (IN) Debit (OUT)" at bounding box center [260, 85] width 78 height 13
select select "DEBIT"
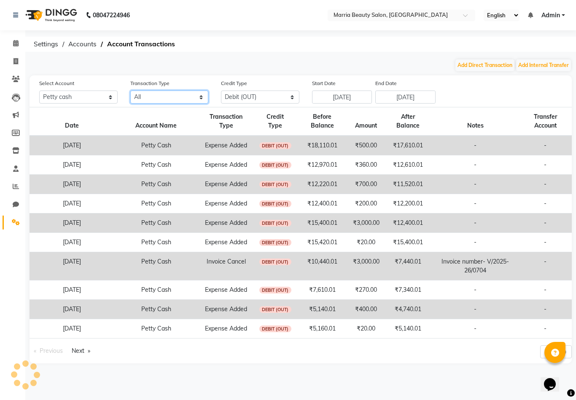
click at [150, 98] on select "All Direct Internal Transfer Expense Invoice Daily Register" at bounding box center [169, 97] width 78 height 13
select select "EXPENSE"
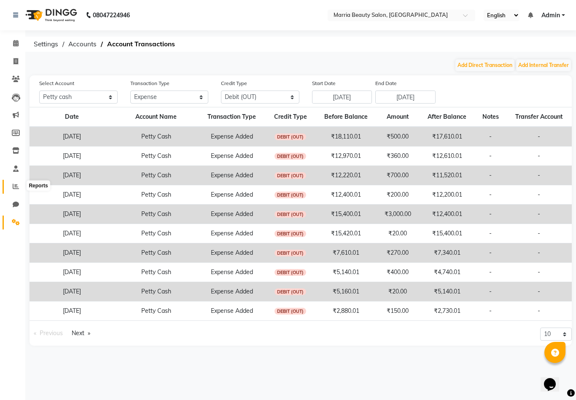
click at [17, 188] on icon at bounding box center [16, 186] width 6 height 6
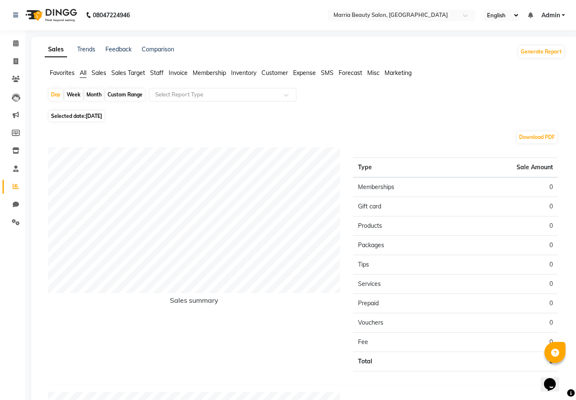
click at [300, 72] on span "Expense" at bounding box center [304, 73] width 23 height 8
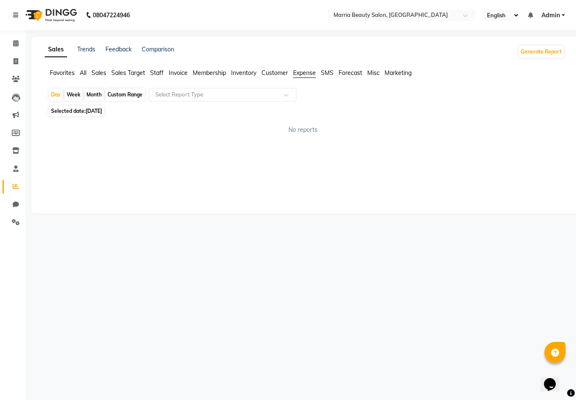
click at [127, 96] on div "Custom Range" at bounding box center [124, 95] width 39 height 12
select select "9"
select select "2025"
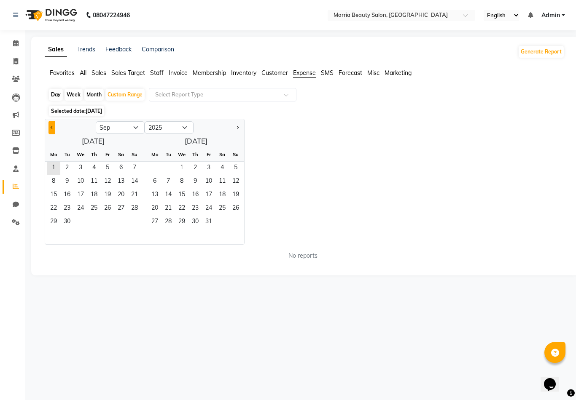
click at [50, 130] on button "Previous month" at bounding box center [51, 127] width 7 height 13
select select "8"
click at [104, 165] on span "1" at bounding box center [107, 168] width 13 height 13
click at [132, 224] on span "31" at bounding box center [134, 222] width 13 height 13
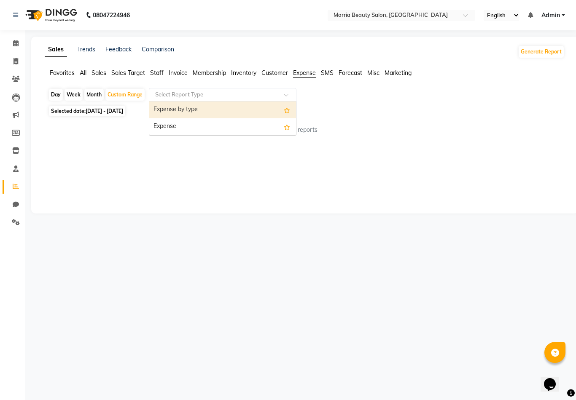
click at [183, 97] on input "text" at bounding box center [213, 95] width 121 height 8
click at [193, 107] on div "Expense by type" at bounding box center [222, 110] width 147 height 17
select select "full_report"
select select "csv"
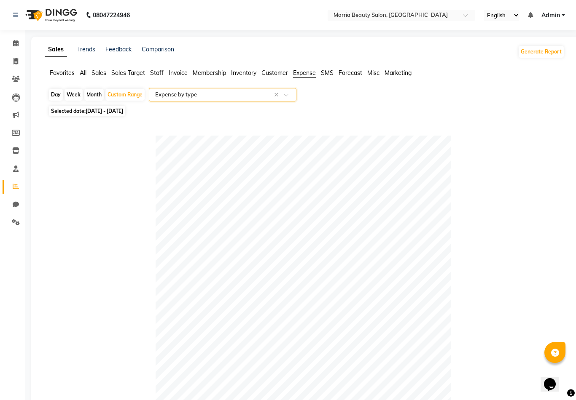
click at [195, 97] on input "text" at bounding box center [213, 95] width 121 height 8
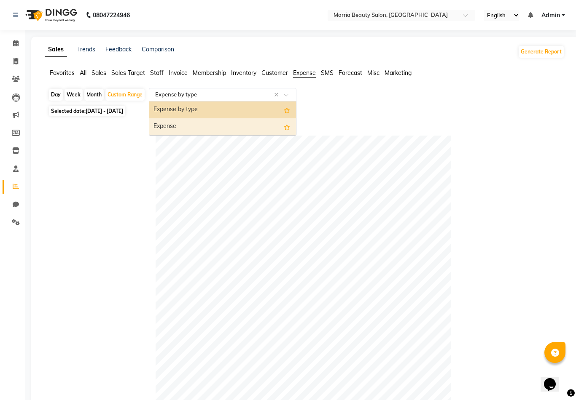
click at [194, 126] on div "Expense" at bounding box center [222, 126] width 147 height 17
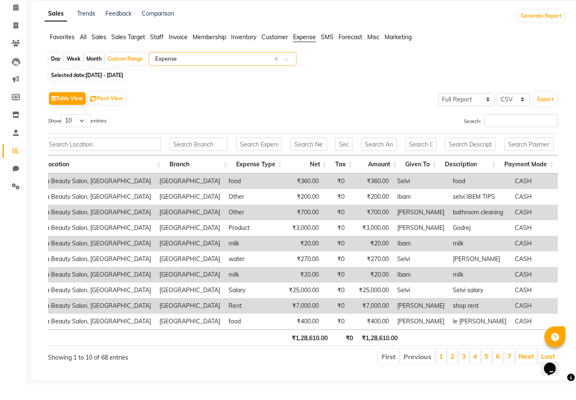
scroll to position [0, 49]
click at [541, 153] on input "text" at bounding box center [528, 159] width 49 height 13
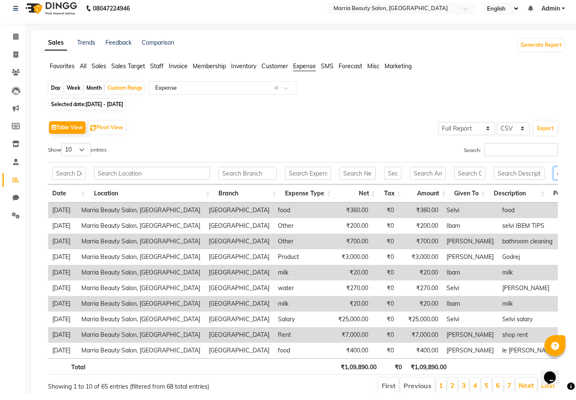
scroll to position [29, 0]
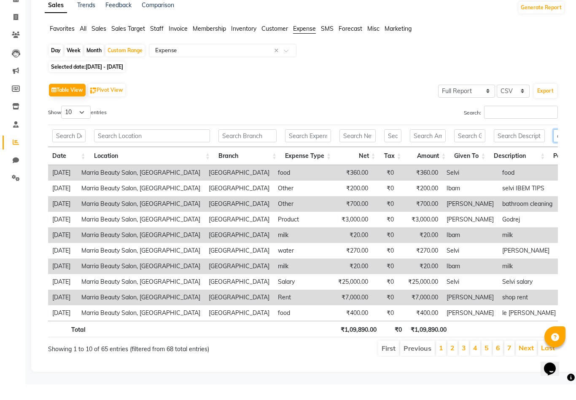
type input "cash"
click at [75, 121] on select "10 25 50 100" at bounding box center [75, 127] width 29 height 13
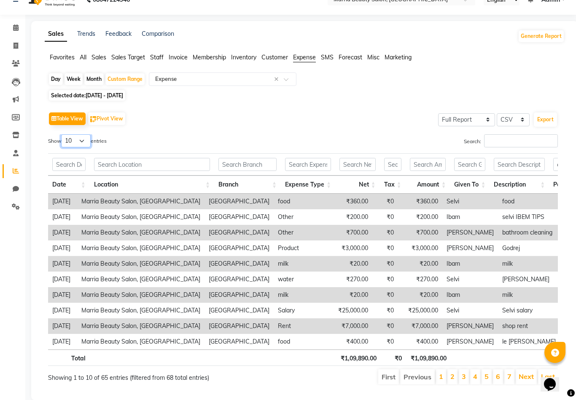
select select "100"
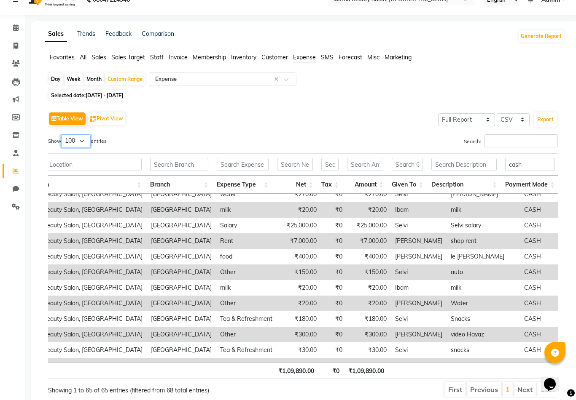
scroll to position [76, 70]
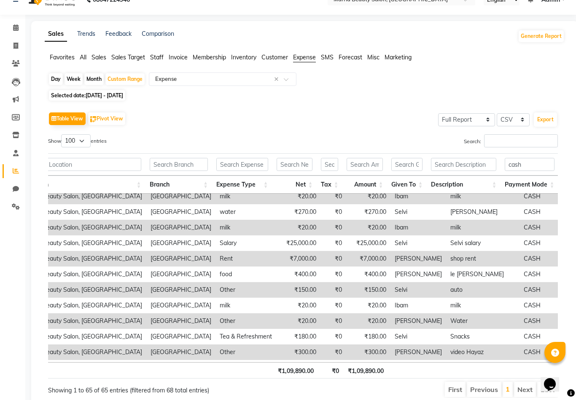
click at [550, 378] on icon "Chat widget" at bounding box center [550, 384] width 12 height 13
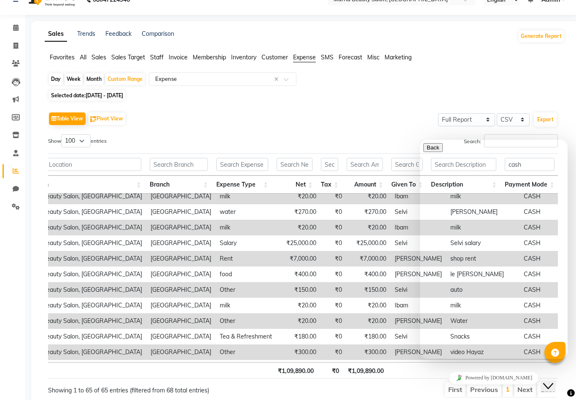
click at [449, 389] on textarea at bounding box center [461, 392] width 77 height 7
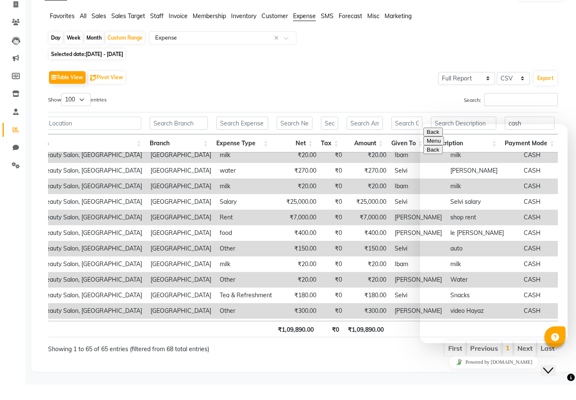
type textarea "how do i delete an expense?"
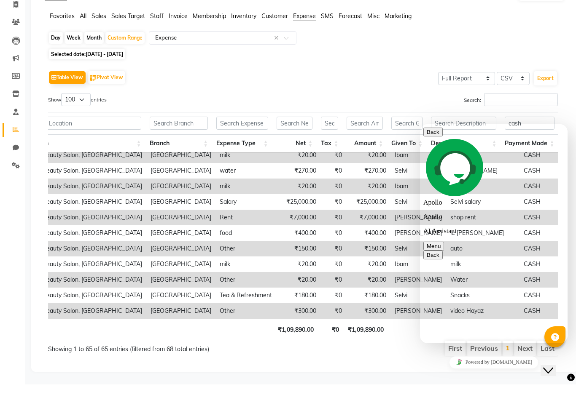
click at [432, 136] on button "Back" at bounding box center [432, 132] width 19 height 9
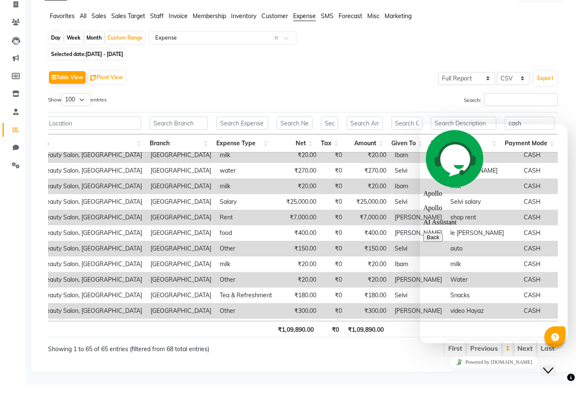
scroll to position [28, 0]
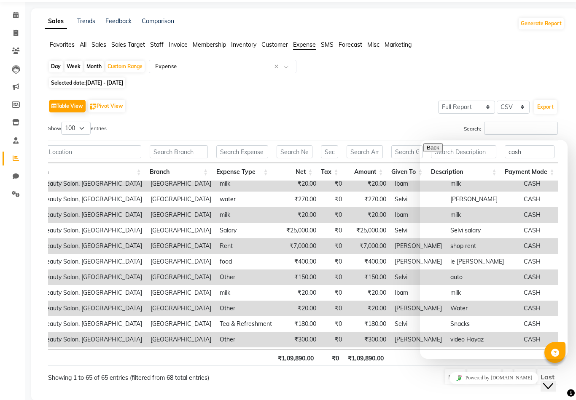
click at [432, 136] on div "Search:" at bounding box center [433, 130] width 249 height 16
click at [555, 386] on button "Close Chat This icon closes the chat window." at bounding box center [547, 386] width 15 height 11
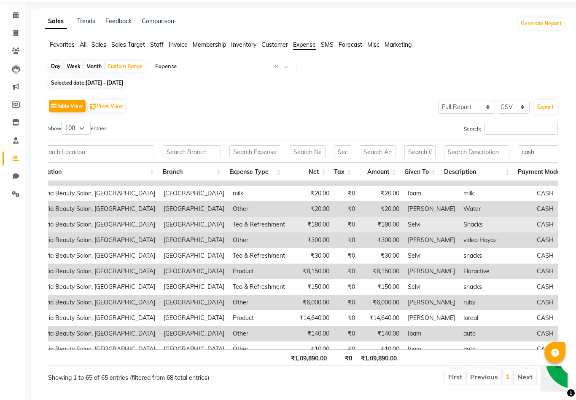
scroll to position [0, 56]
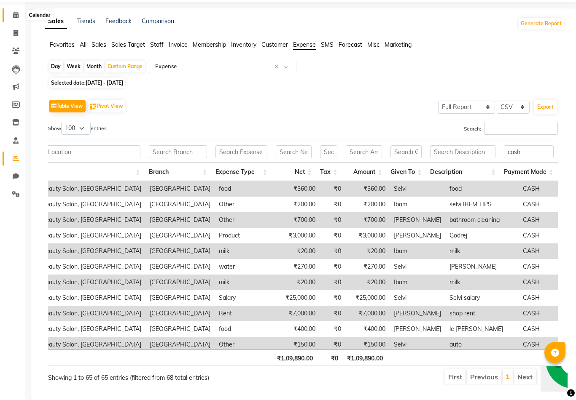
click at [14, 16] on icon at bounding box center [15, 15] width 5 height 6
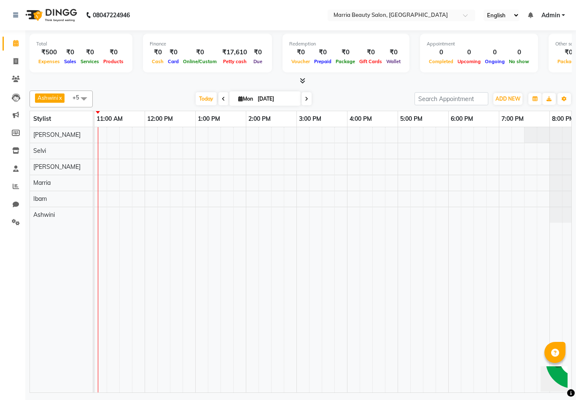
click at [303, 77] on span at bounding box center [300, 81] width 9 height 9
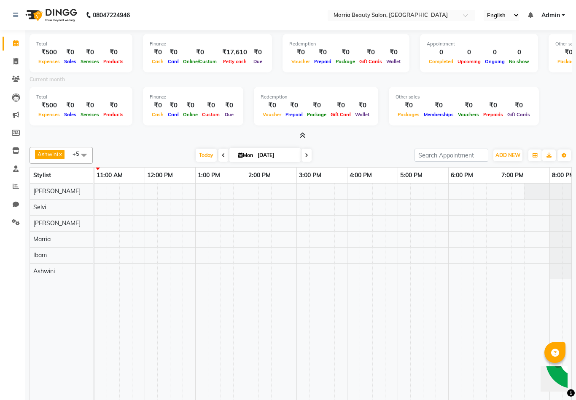
click at [302, 136] on icon at bounding box center [302, 135] width 5 height 6
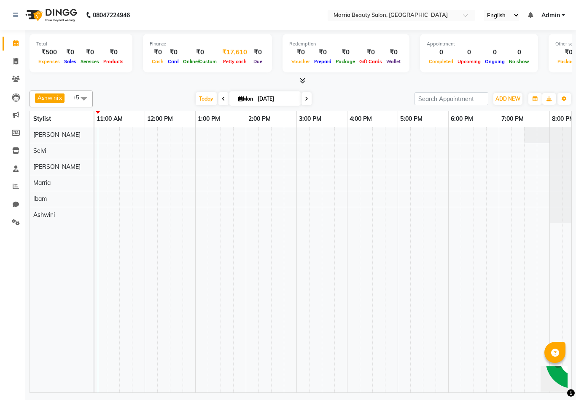
click at [226, 57] on div "Petty cash" at bounding box center [235, 61] width 32 height 9
click at [228, 53] on div "₹17,610" at bounding box center [235, 53] width 32 height 10
select select "7465"
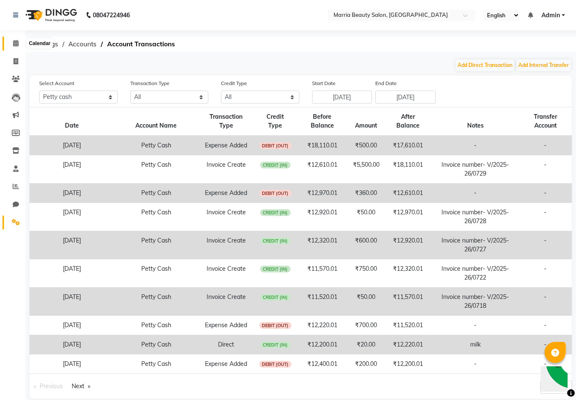
click at [17, 46] on icon at bounding box center [15, 43] width 5 height 6
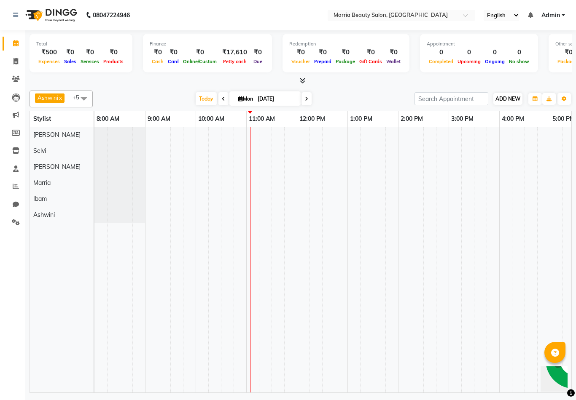
click at [521, 96] on button "ADD NEW Toggle Dropdown" at bounding box center [507, 99] width 29 height 12
click at [544, 169] on link "Add Transaction" at bounding box center [556, 169] width 67 height 11
select select "direct"
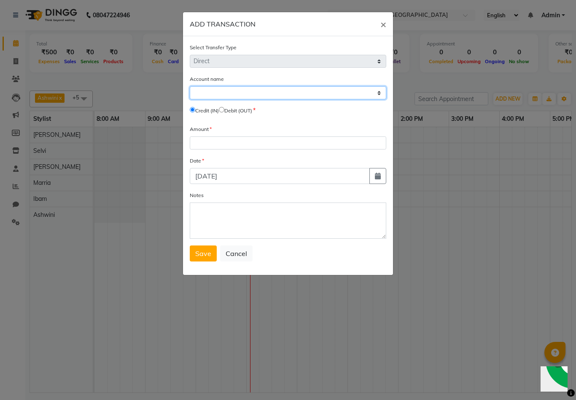
click at [281, 97] on select "Select Petty Cash Default Account" at bounding box center [288, 92] width 196 height 13
select select "7465"
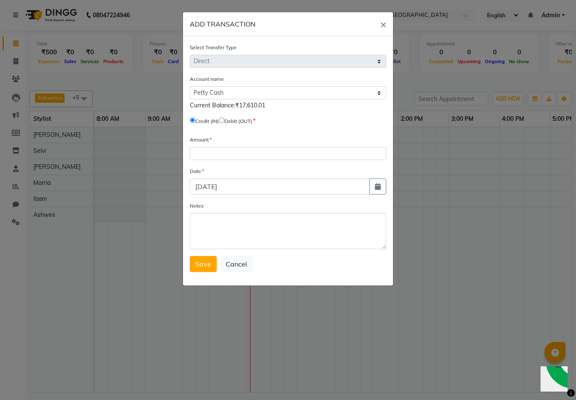
click at [224, 123] on input "radio" at bounding box center [221, 120] width 5 height 5
radio input "true"
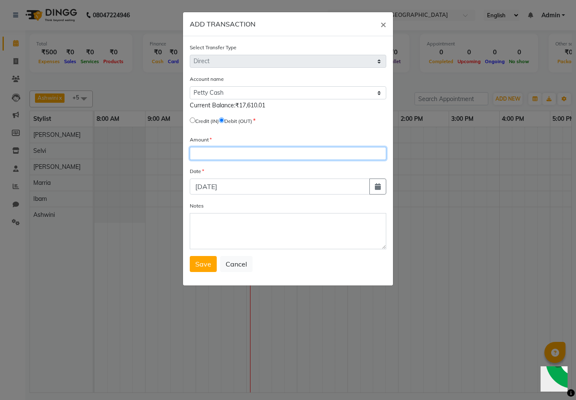
click at [224, 153] on input "number" at bounding box center [288, 153] width 196 height 13
type input "17100"
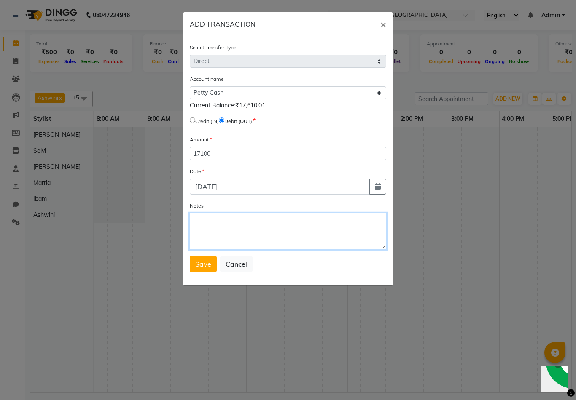
click at [222, 241] on textarea "Notes" at bounding box center [288, 231] width 196 height 36
type textarea "maam"
click at [198, 264] on span "Save" at bounding box center [203, 264] width 16 height 8
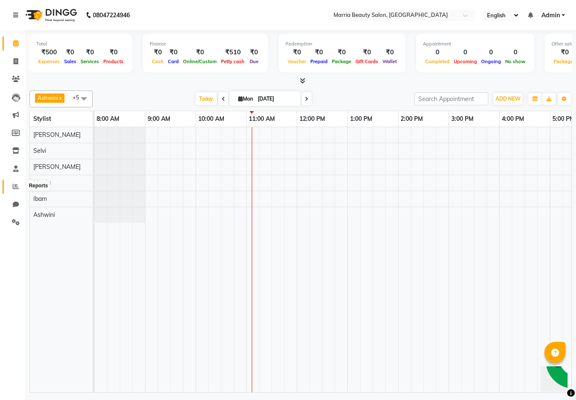
click at [15, 182] on span at bounding box center [15, 187] width 15 height 10
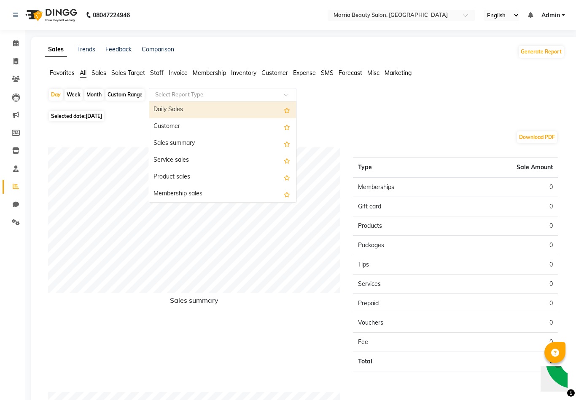
click at [189, 97] on input "text" at bounding box center [213, 95] width 121 height 8
click at [302, 70] on span "Expense" at bounding box center [304, 73] width 23 height 8
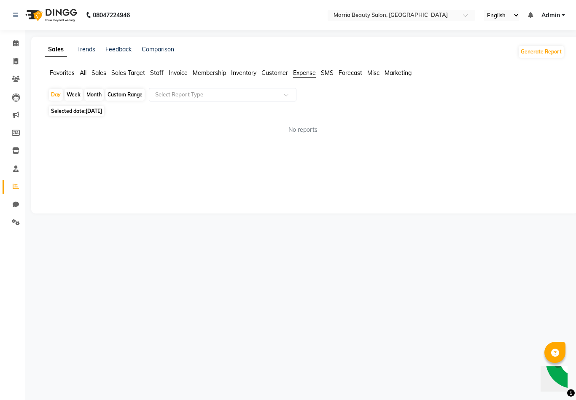
click at [117, 93] on div "Custom Range" at bounding box center [124, 95] width 39 height 12
select select "9"
select select "2025"
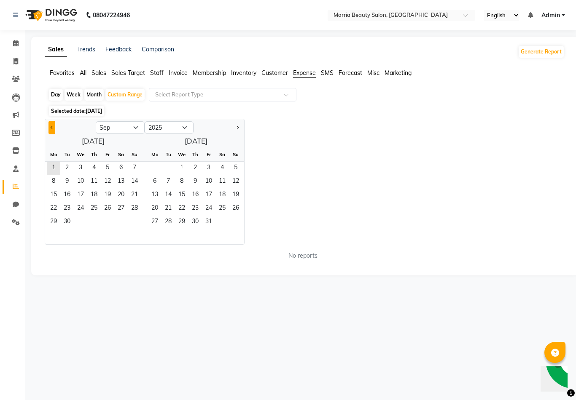
click at [53, 126] on button "Previous month" at bounding box center [51, 127] width 7 height 13
select select "8"
click at [110, 175] on span "1" at bounding box center [107, 168] width 13 height 13
click at [132, 226] on span "31" at bounding box center [134, 222] width 13 height 13
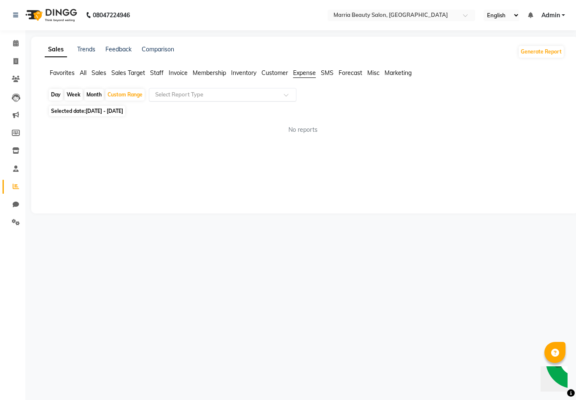
click at [208, 93] on input "text" at bounding box center [213, 95] width 121 height 8
click at [206, 136] on ng-dropdown-panel "Expense by type Expense" at bounding box center [222, 118] width 147 height 35
click at [209, 126] on div "Expense" at bounding box center [222, 126] width 147 height 17
select select "full_report"
select select "csv"
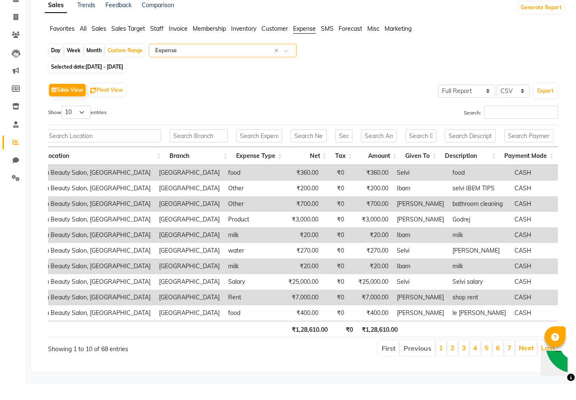
scroll to position [0, 49]
click at [539, 145] on input "text" at bounding box center [528, 151] width 49 height 13
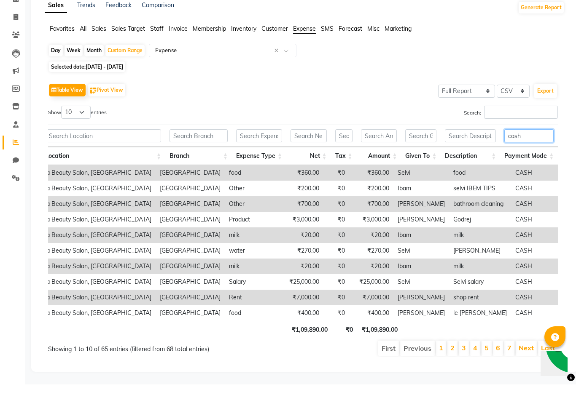
type input "cash"
click at [74, 121] on select "10 25 50 100" at bounding box center [75, 127] width 29 height 13
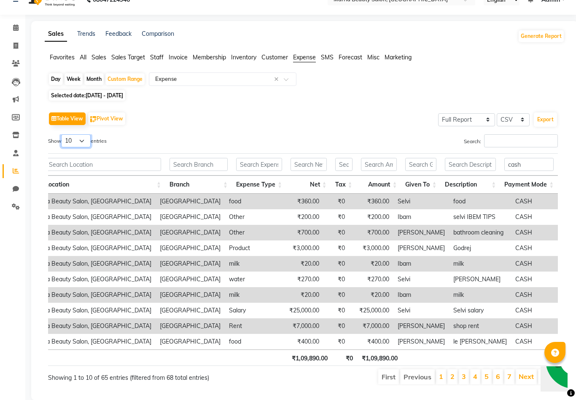
select select "100"
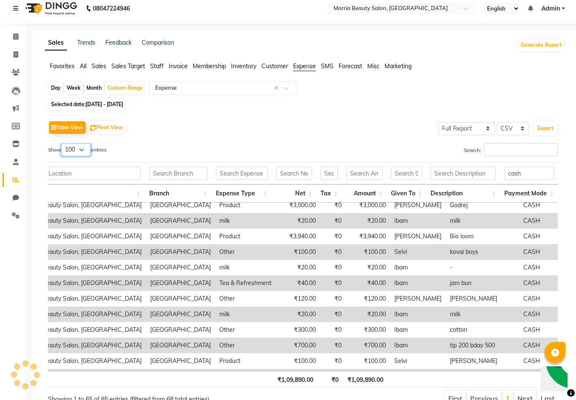
scroll to position [13, 0]
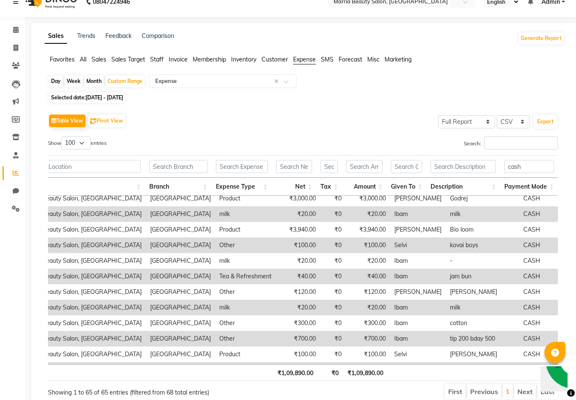
click at [0, 0] on html "08047224946 Select Location × Marria Beauty Salon, Nanjundapuram Road English E…" at bounding box center [288, 187] width 576 height 400
click at [12, 33] on span at bounding box center [15, 30] width 15 height 10
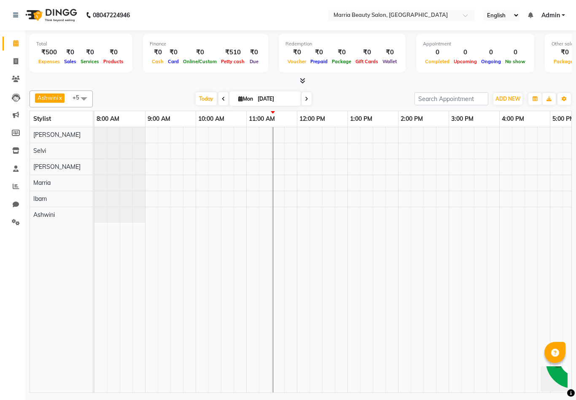
click at [303, 81] on icon at bounding box center [302, 81] width 5 height 6
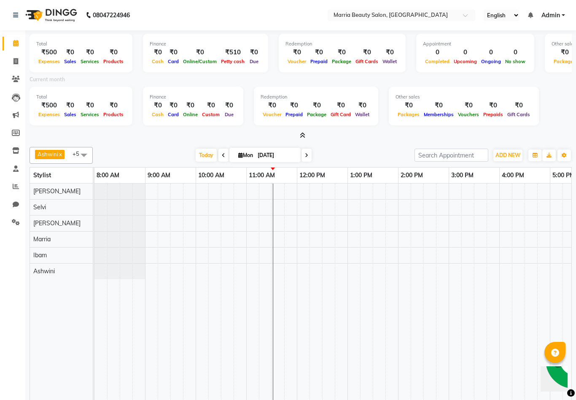
click at [300, 137] on icon at bounding box center [302, 135] width 5 height 6
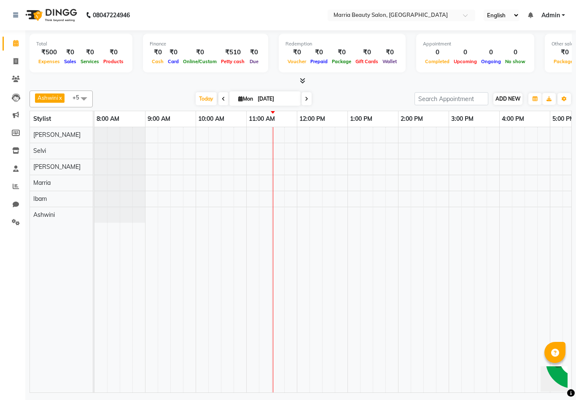
click at [512, 93] on button "ADD NEW Toggle Dropdown" at bounding box center [507, 99] width 29 height 12
click at [536, 137] on link "Add Expense" at bounding box center [556, 136] width 67 height 11
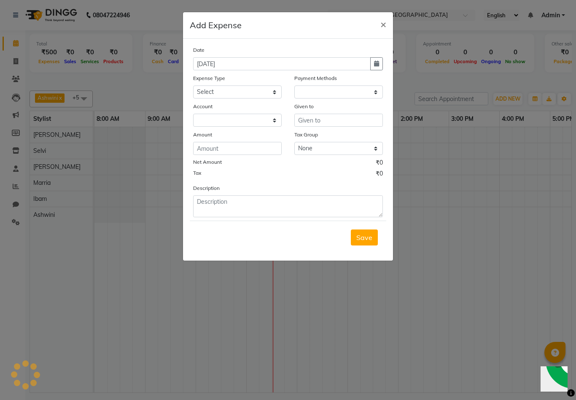
select select "1"
select select "7465"
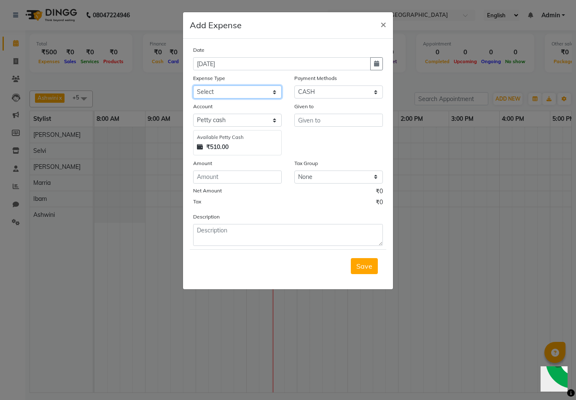
click at [233, 95] on select "Select Advance Salary food Incentive milk Miscellaneous Other Pantry Product Re…" at bounding box center [237, 92] width 88 height 13
select select "24031"
click at [303, 120] on input "text" at bounding box center [338, 120] width 88 height 13
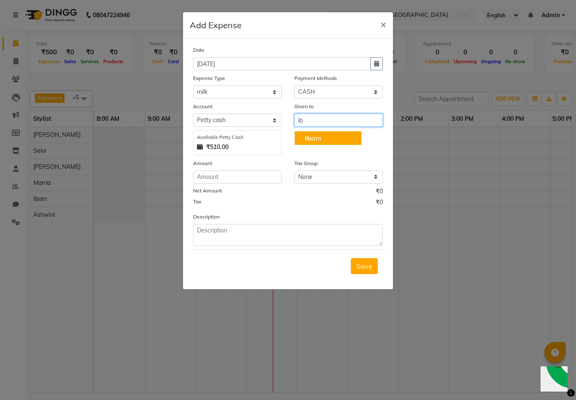
click at [302, 139] on button "Ib am" at bounding box center [328, 137] width 67 height 13
type input "Ibam"
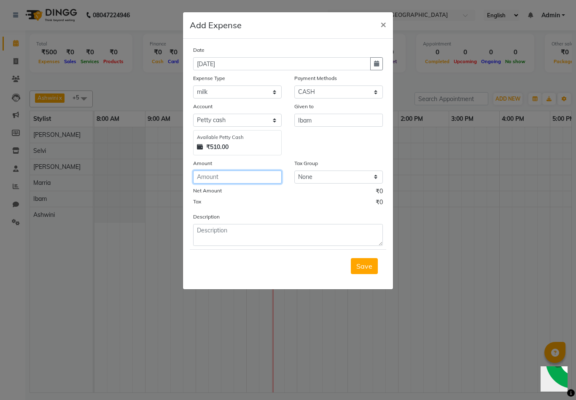
click at [262, 181] on input "number" at bounding box center [237, 177] width 88 height 13
type input "10"
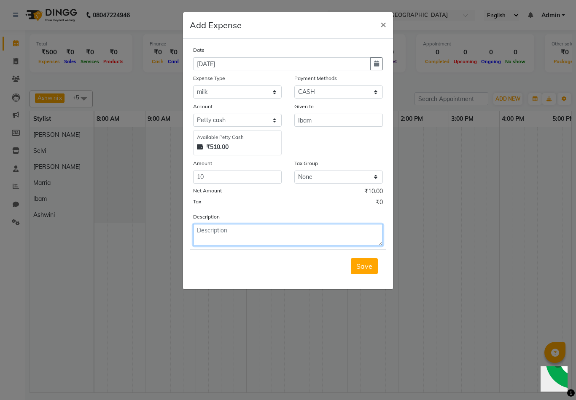
click at [276, 230] on textarea at bounding box center [288, 235] width 190 height 22
type textarea "m"
type textarea "coin"
click at [367, 271] on button "Save" at bounding box center [364, 266] width 27 height 16
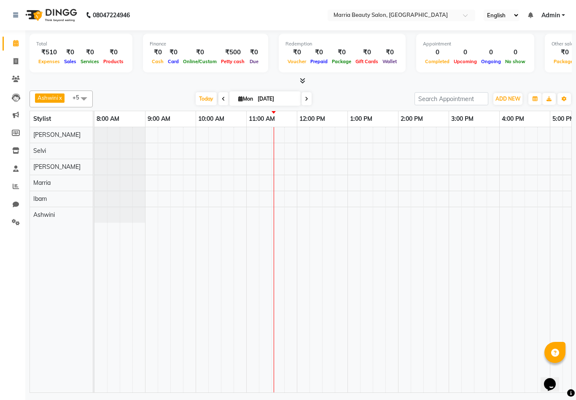
click at [301, 80] on icon at bounding box center [302, 81] width 5 height 6
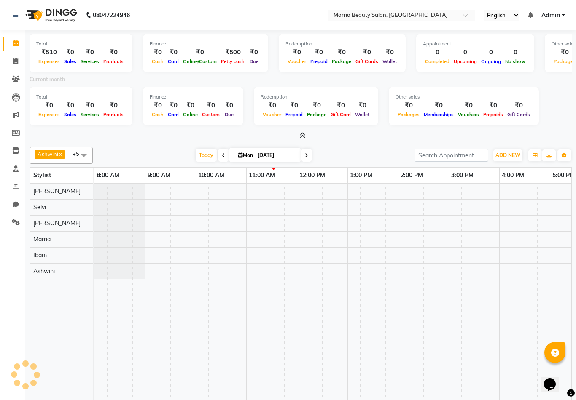
click at [301, 133] on icon at bounding box center [302, 135] width 5 height 6
